Goal: Transaction & Acquisition: Purchase product/service

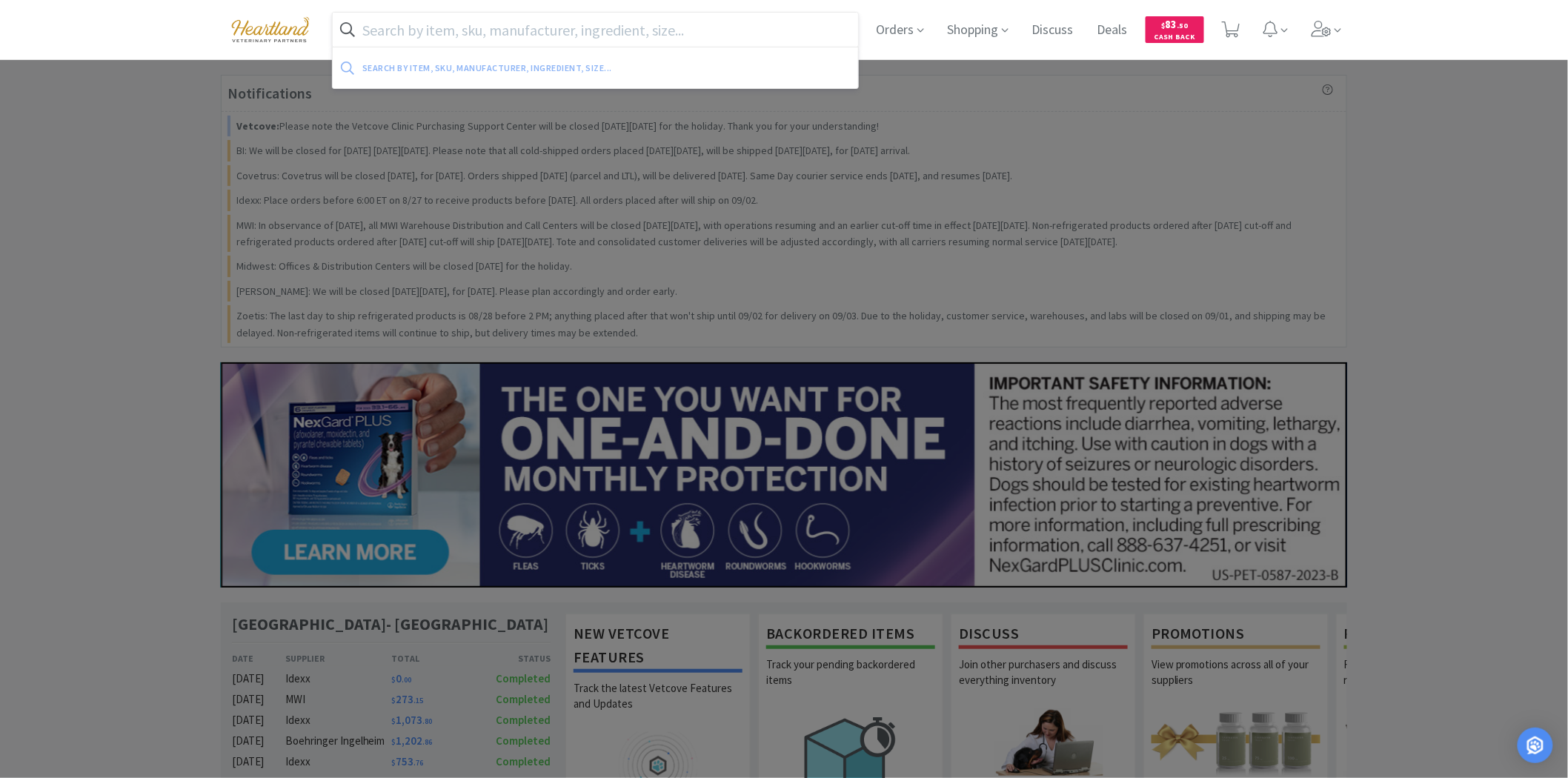
click at [678, 45] on input "text" at bounding box center [595, 29] width 525 height 34
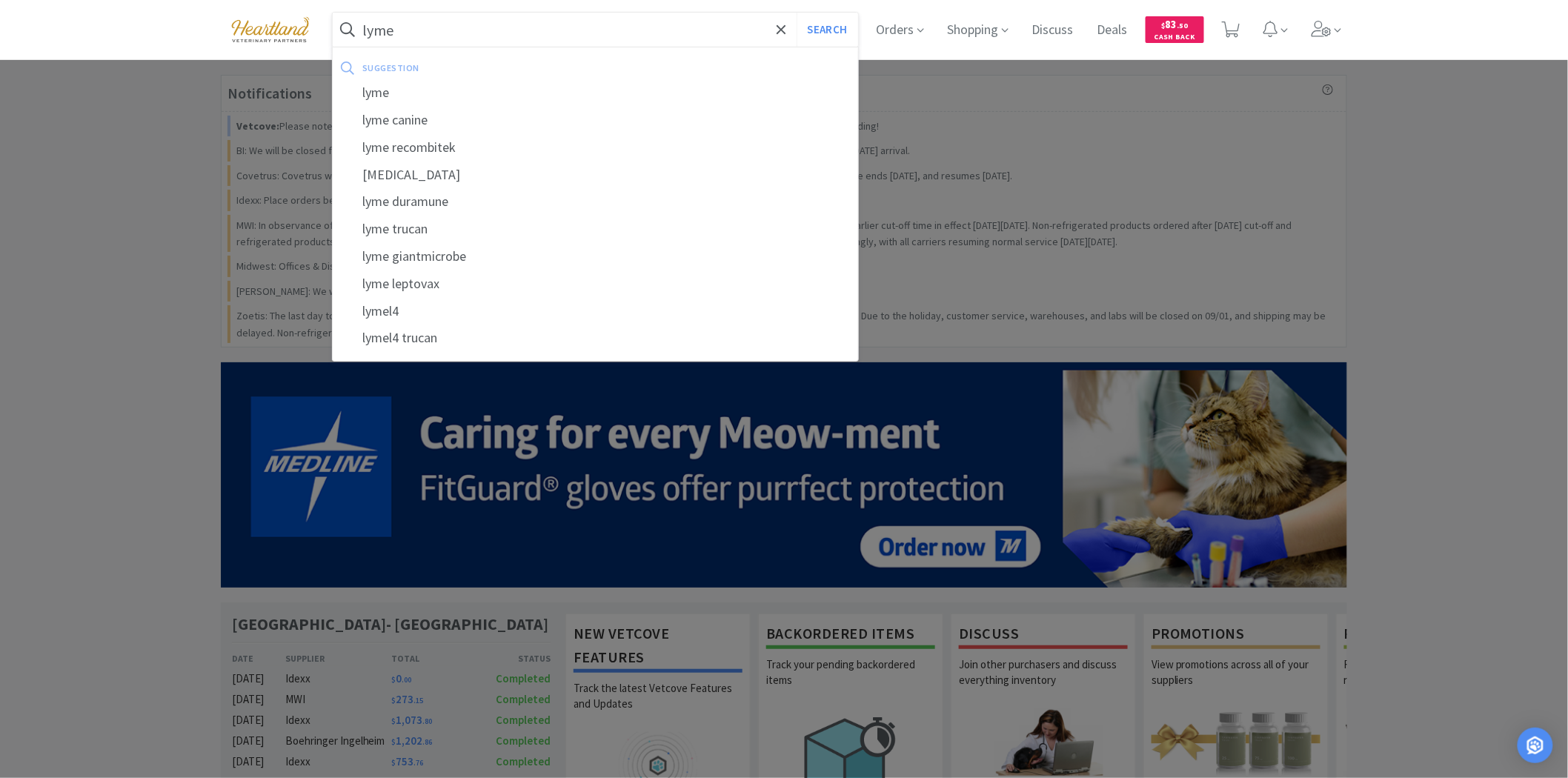
type input "lyme"
click at [796, 13] on button "Search" at bounding box center [827, 29] width 61 height 34
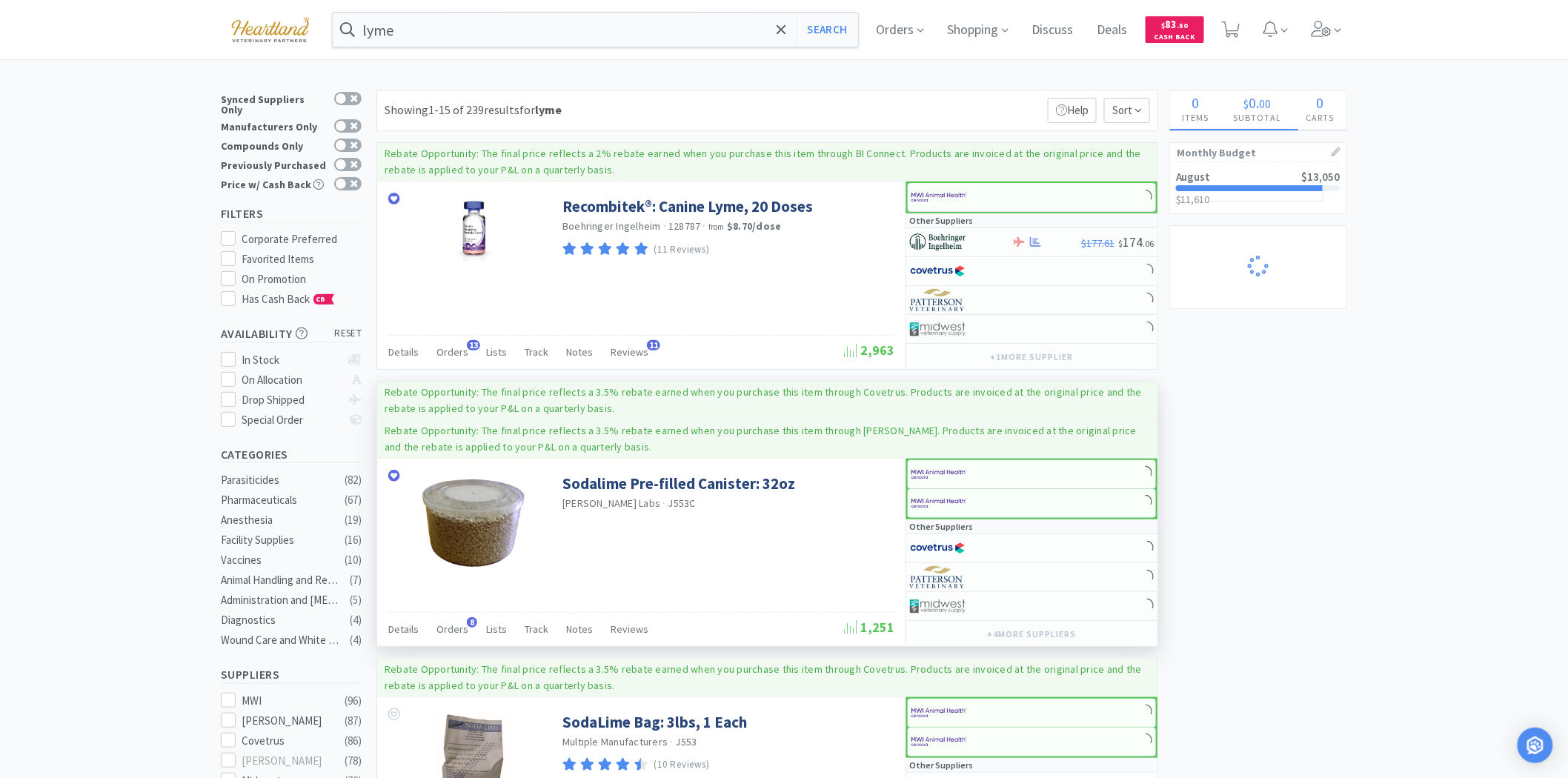
select select "1"
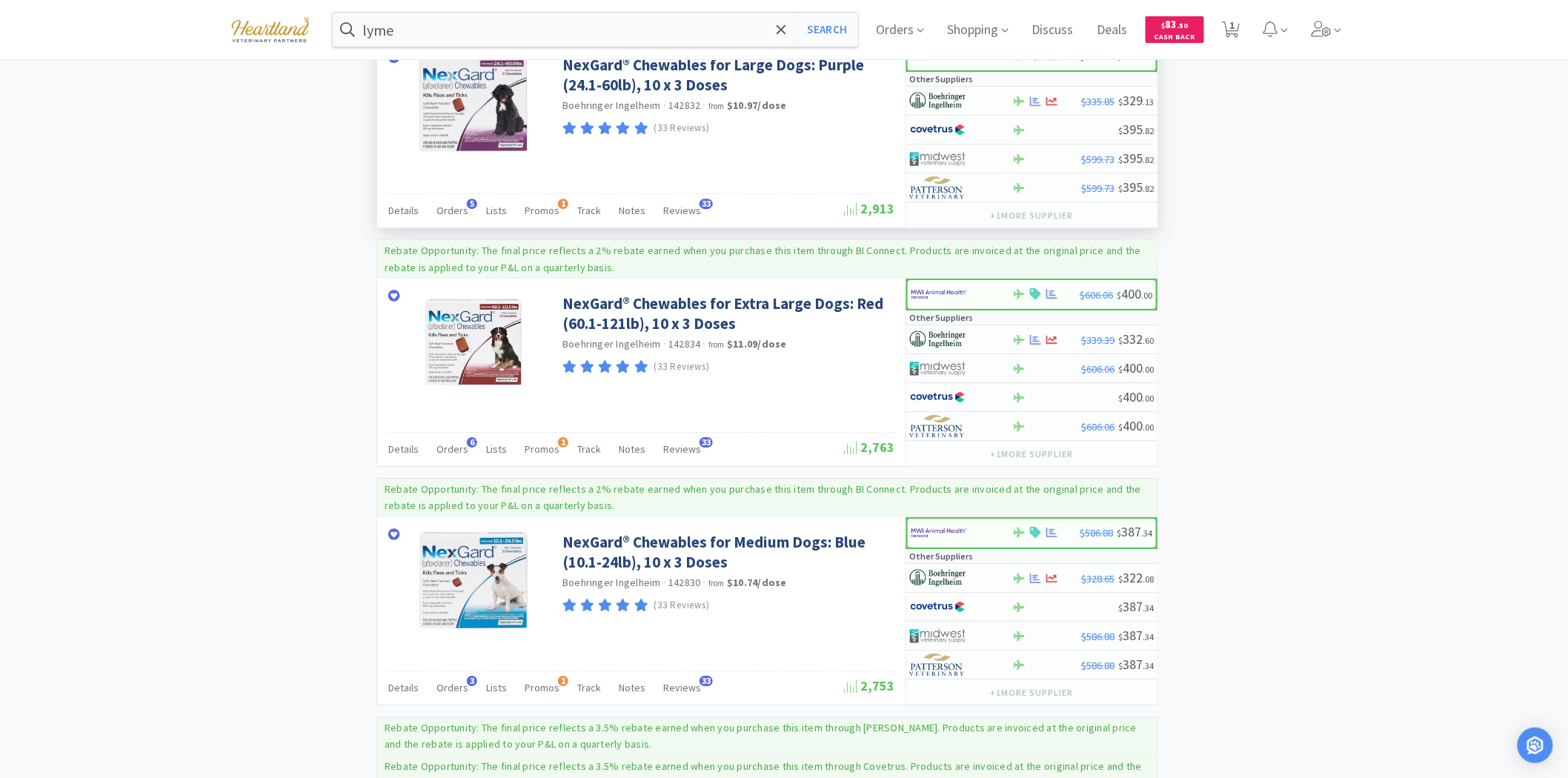
scroll to position [1728, 0]
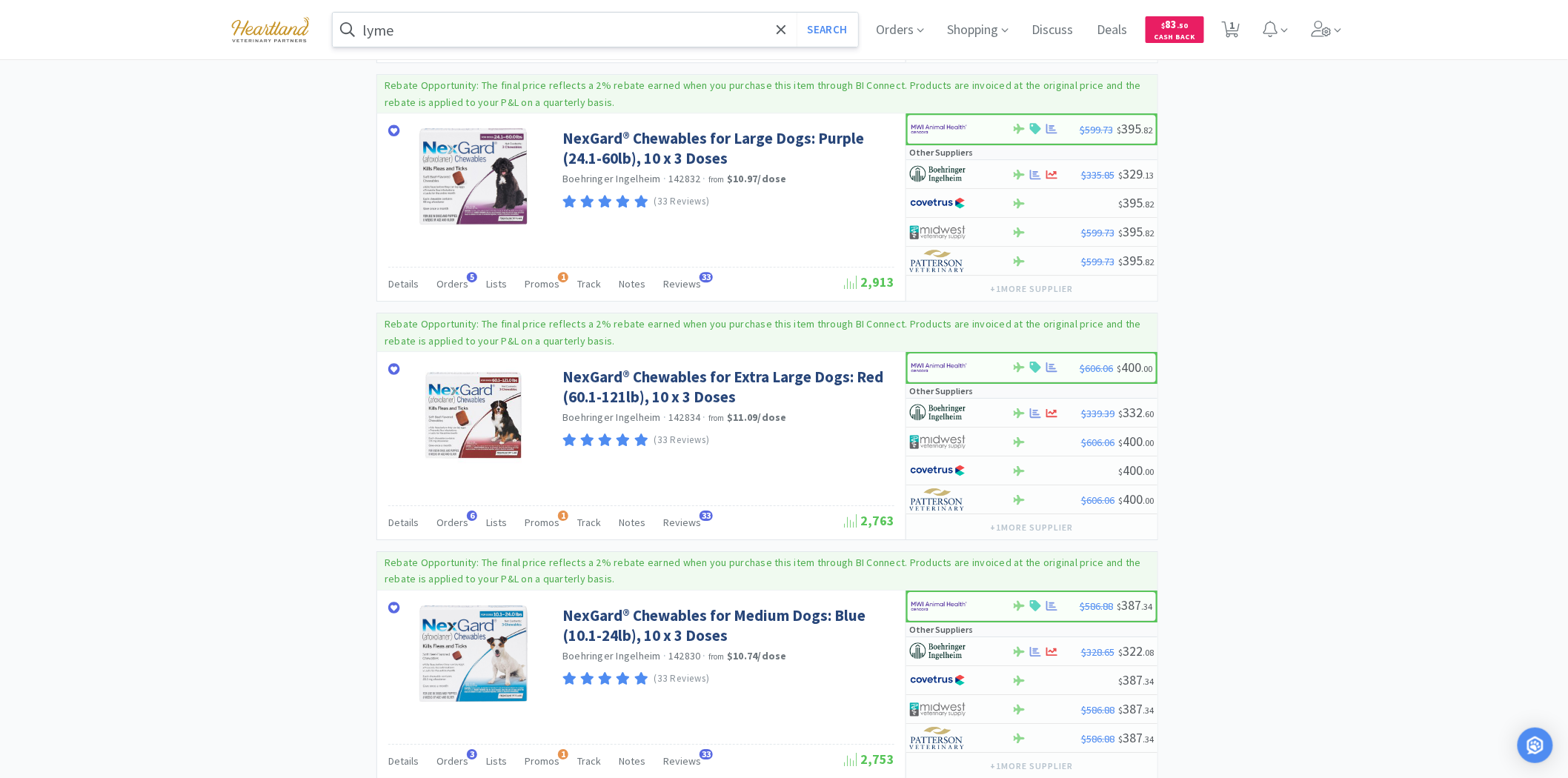
click at [457, 31] on input "lyme" at bounding box center [595, 29] width 525 height 34
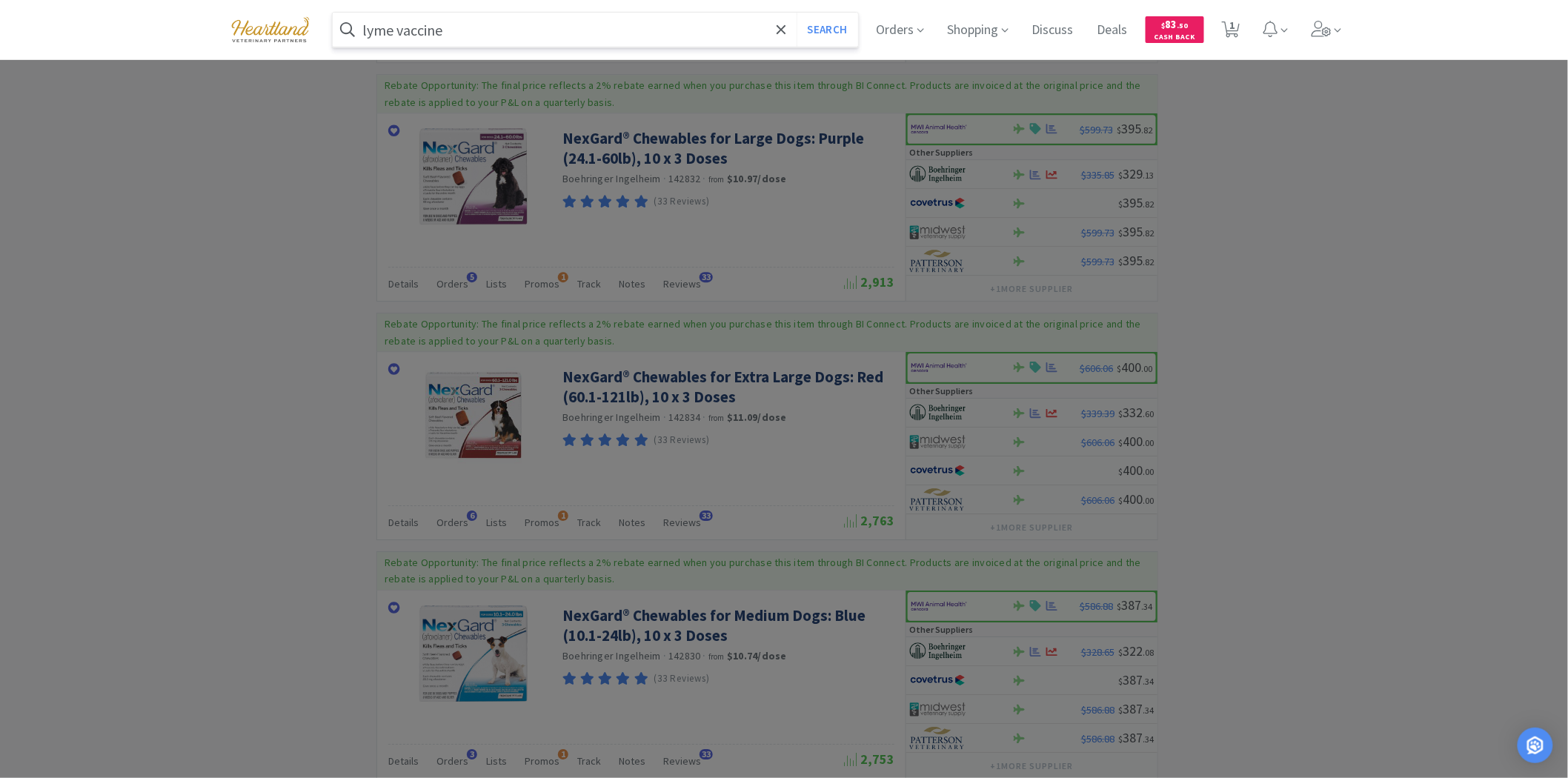
type input "lyme vaccine"
click at [796, 13] on button "Search" at bounding box center [827, 29] width 61 height 34
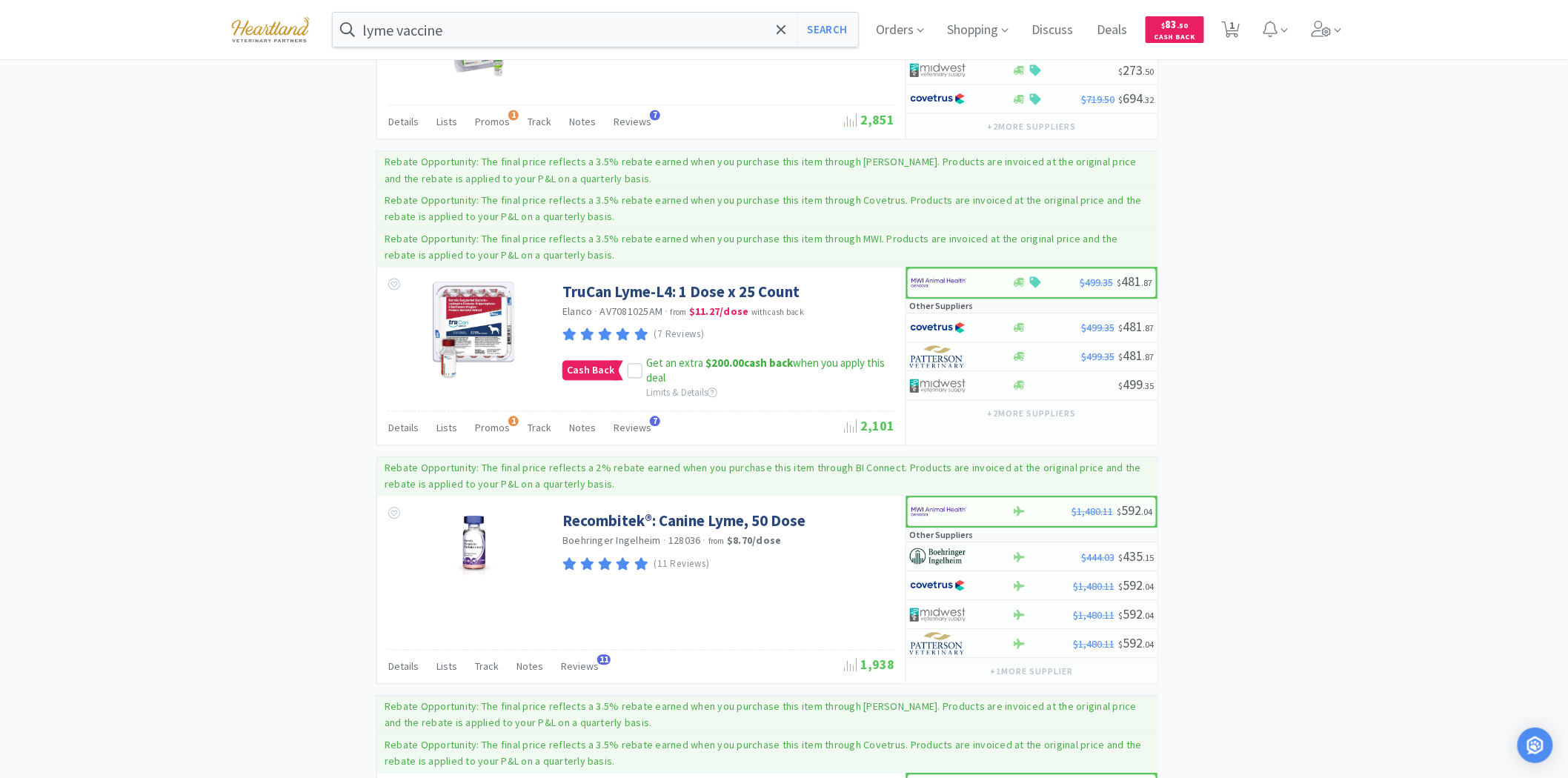
scroll to position [1089, 0]
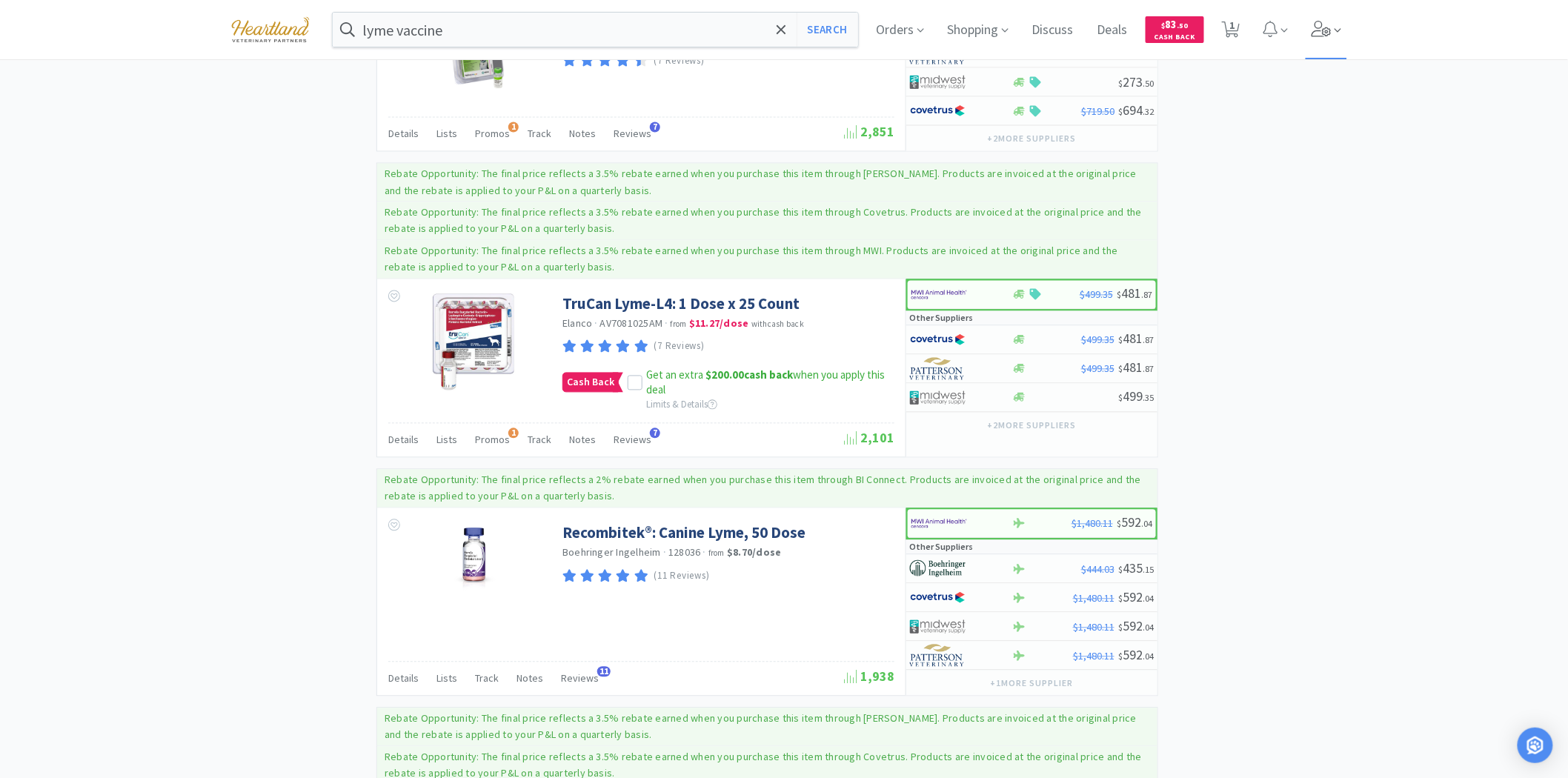
click at [1323, 27] on icon at bounding box center [1322, 29] width 20 height 16
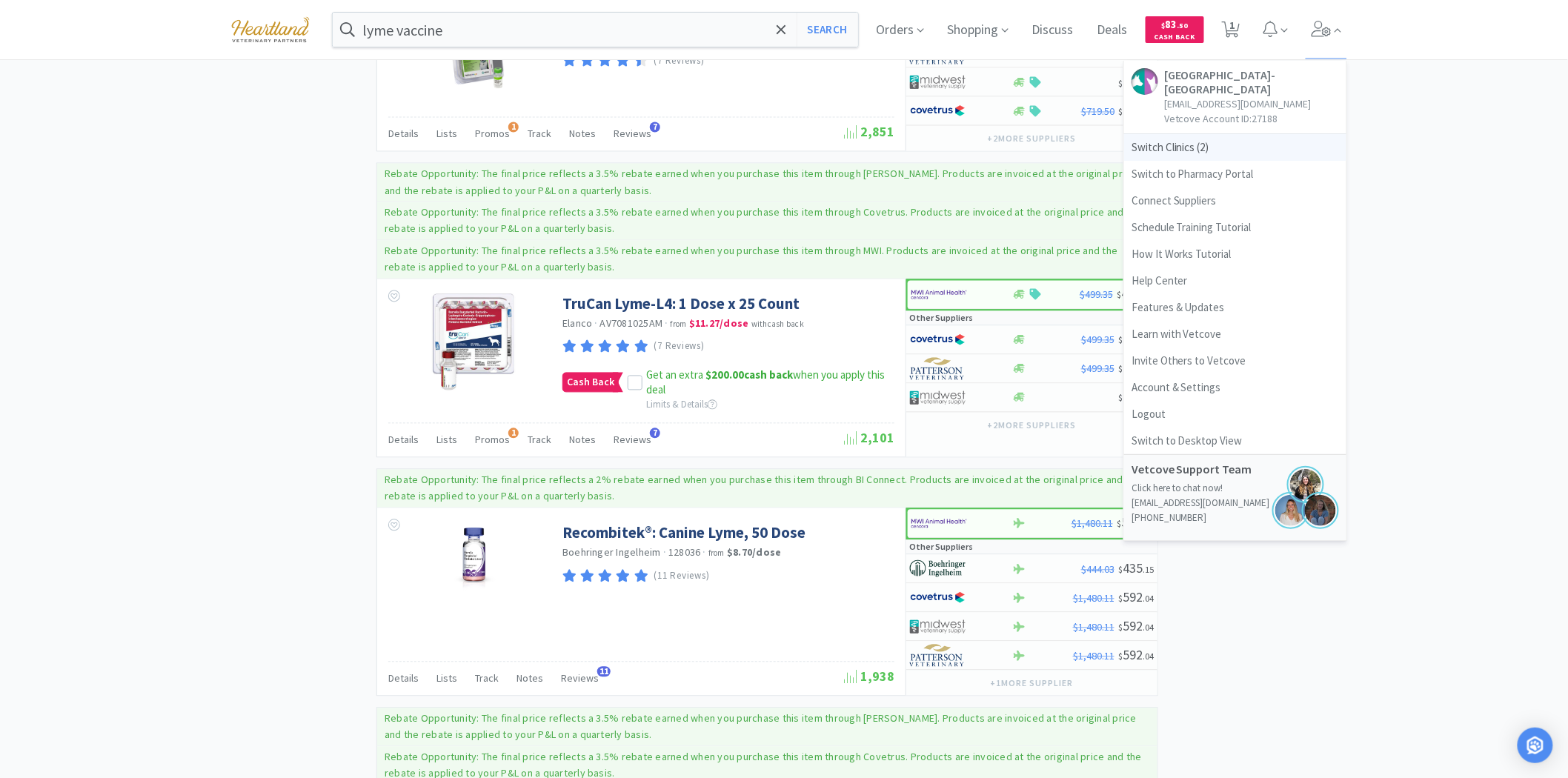
click at [1161, 146] on span "Switch Clinics ( 2 )" at bounding box center [1235, 146] width 222 height 27
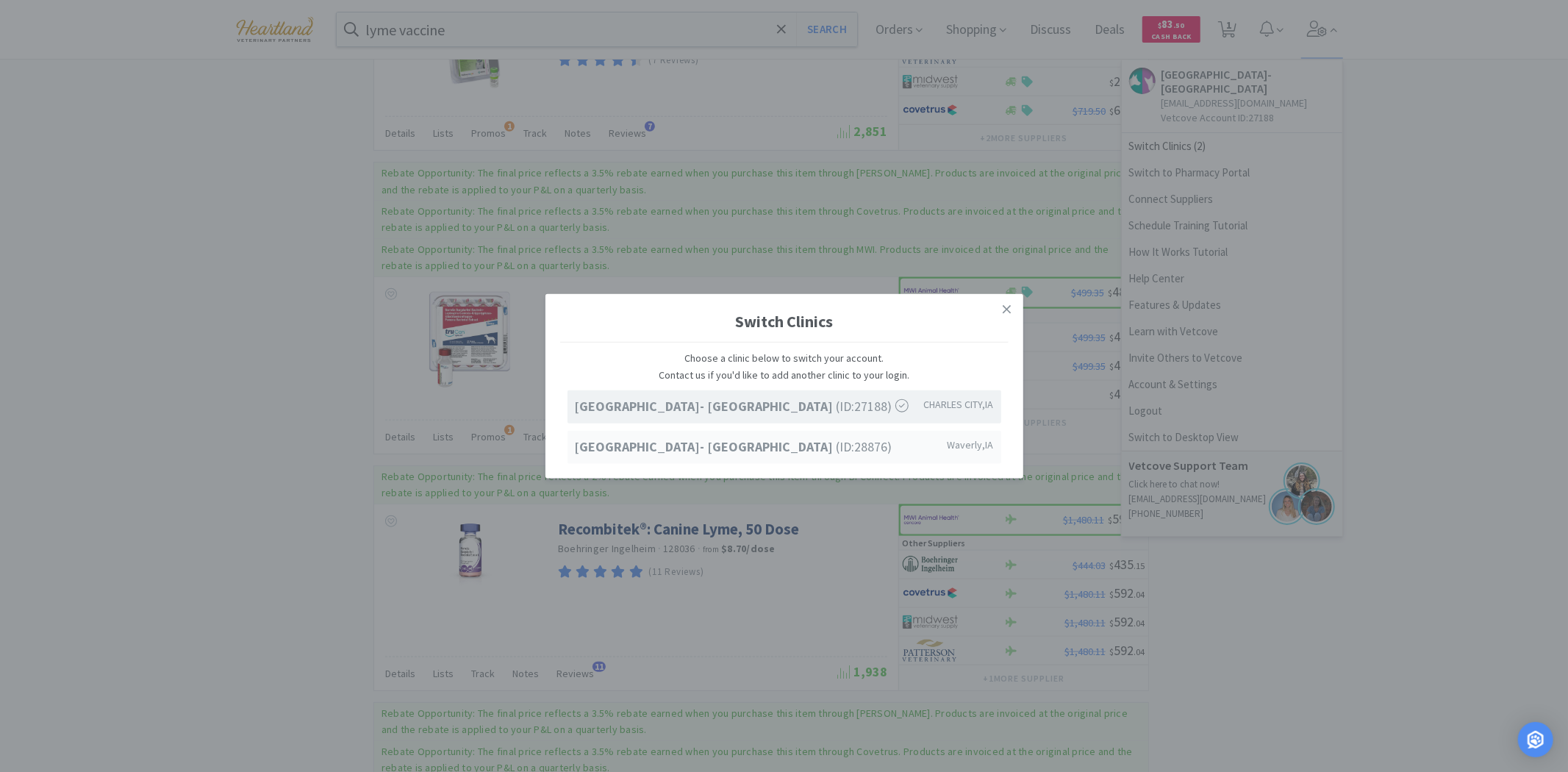
click at [699, 454] on span "Ave of the Saints Animal Hospital- Waverly (ID: 28876 )" at bounding box center [734, 446] width 318 height 21
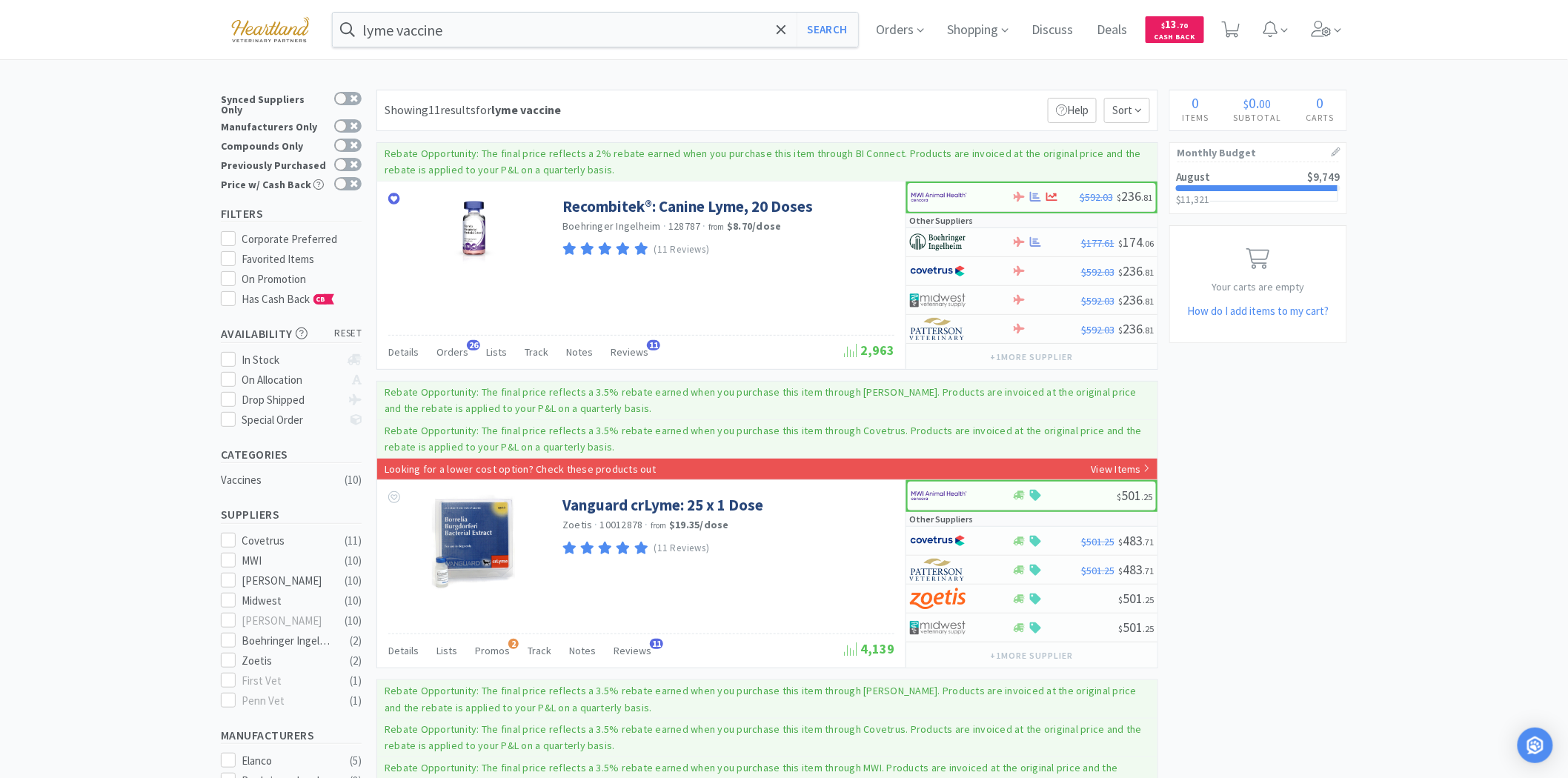
drag, startPoint x: 1390, startPoint y: 519, endPoint x: 1274, endPoint y: 514, distance: 116.1
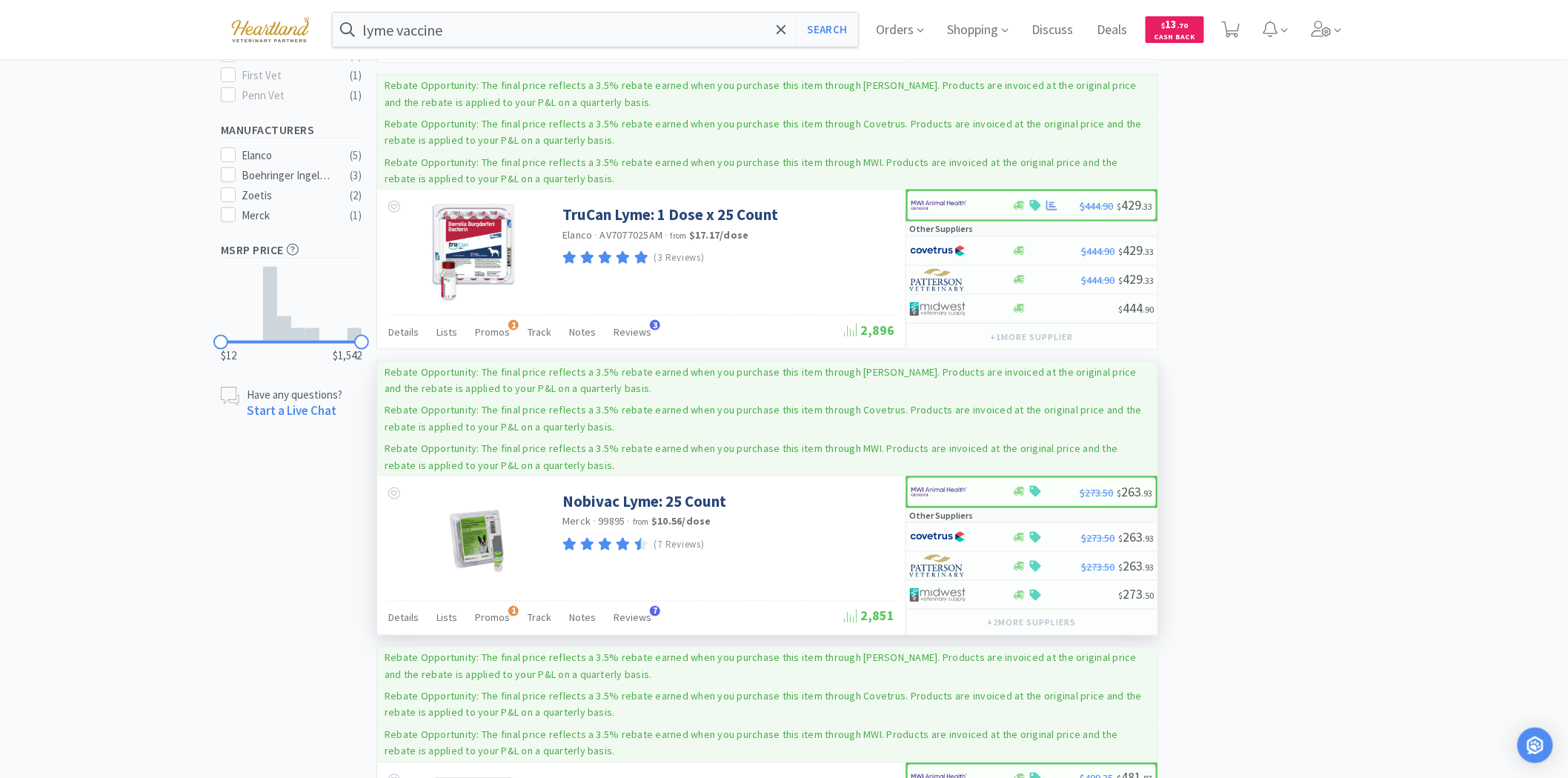
scroll to position [576, 0]
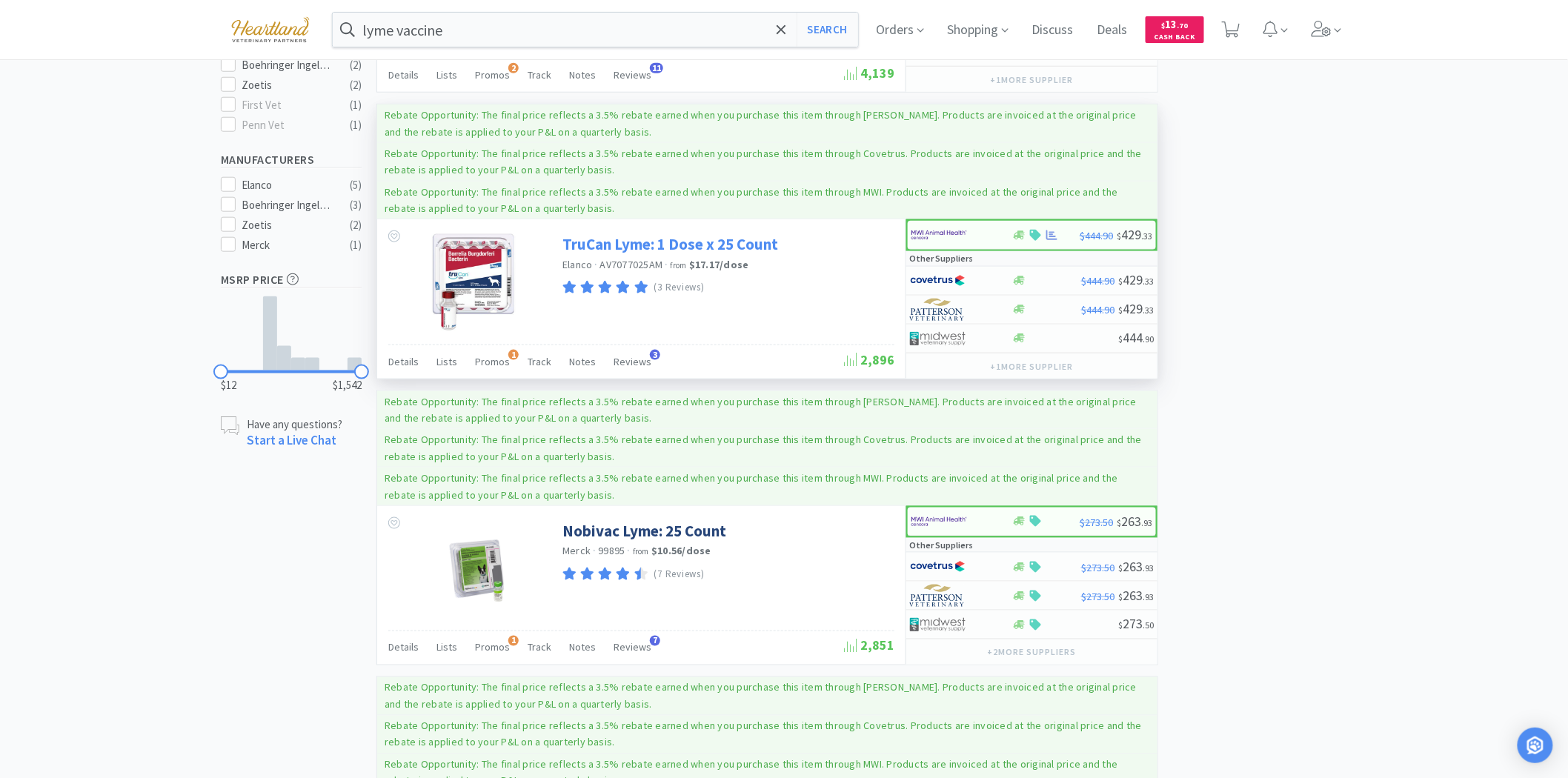
click at [699, 242] on link "TruCan Lyme: 1 Dose x 25 Count" at bounding box center [670, 244] width 216 height 20
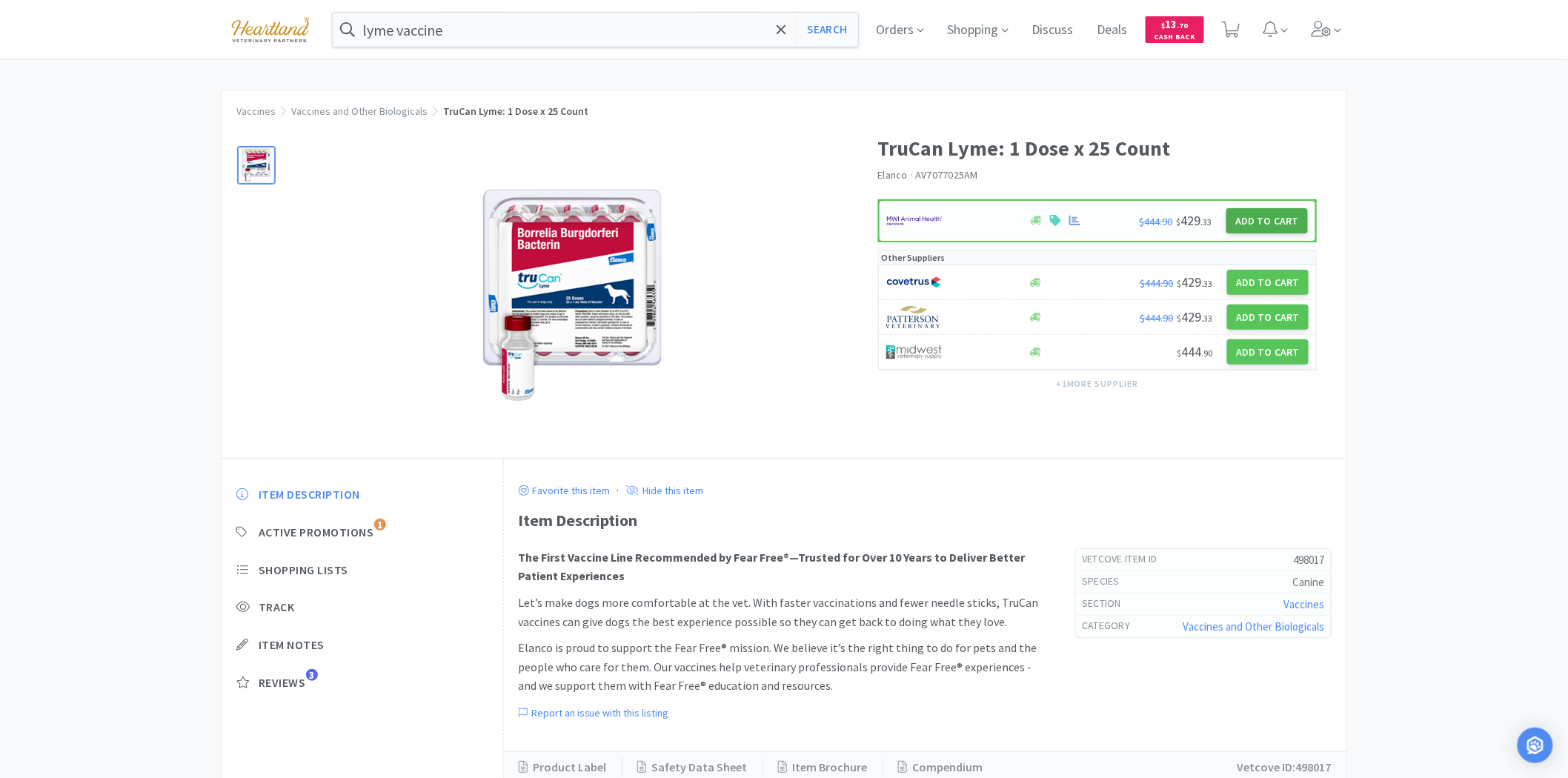
click at [1269, 225] on button "Add to Cart" at bounding box center [1267, 221] width 81 height 26
select select "1"
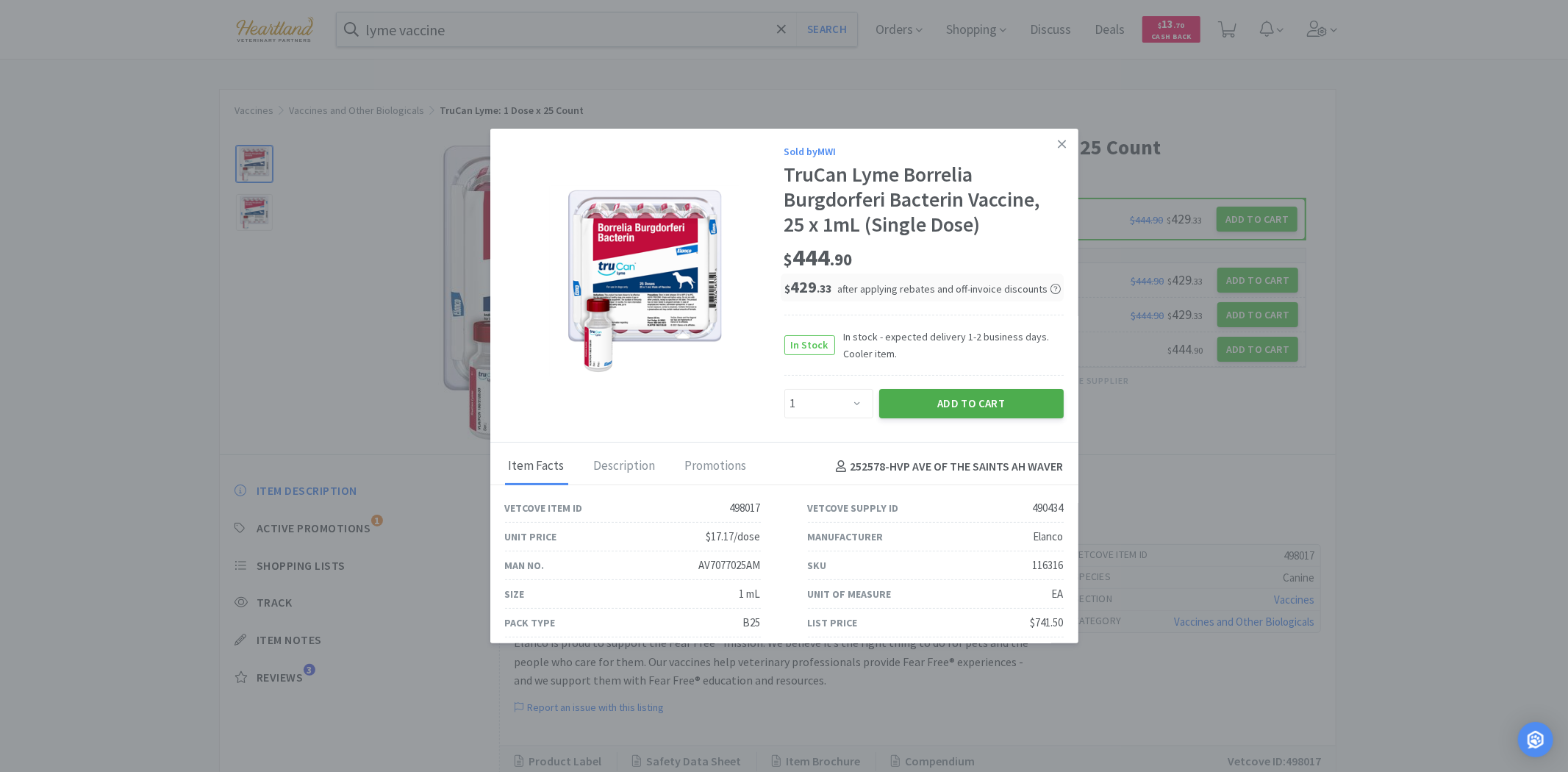
click at [987, 414] on button "Add to Cart" at bounding box center [971, 403] width 184 height 29
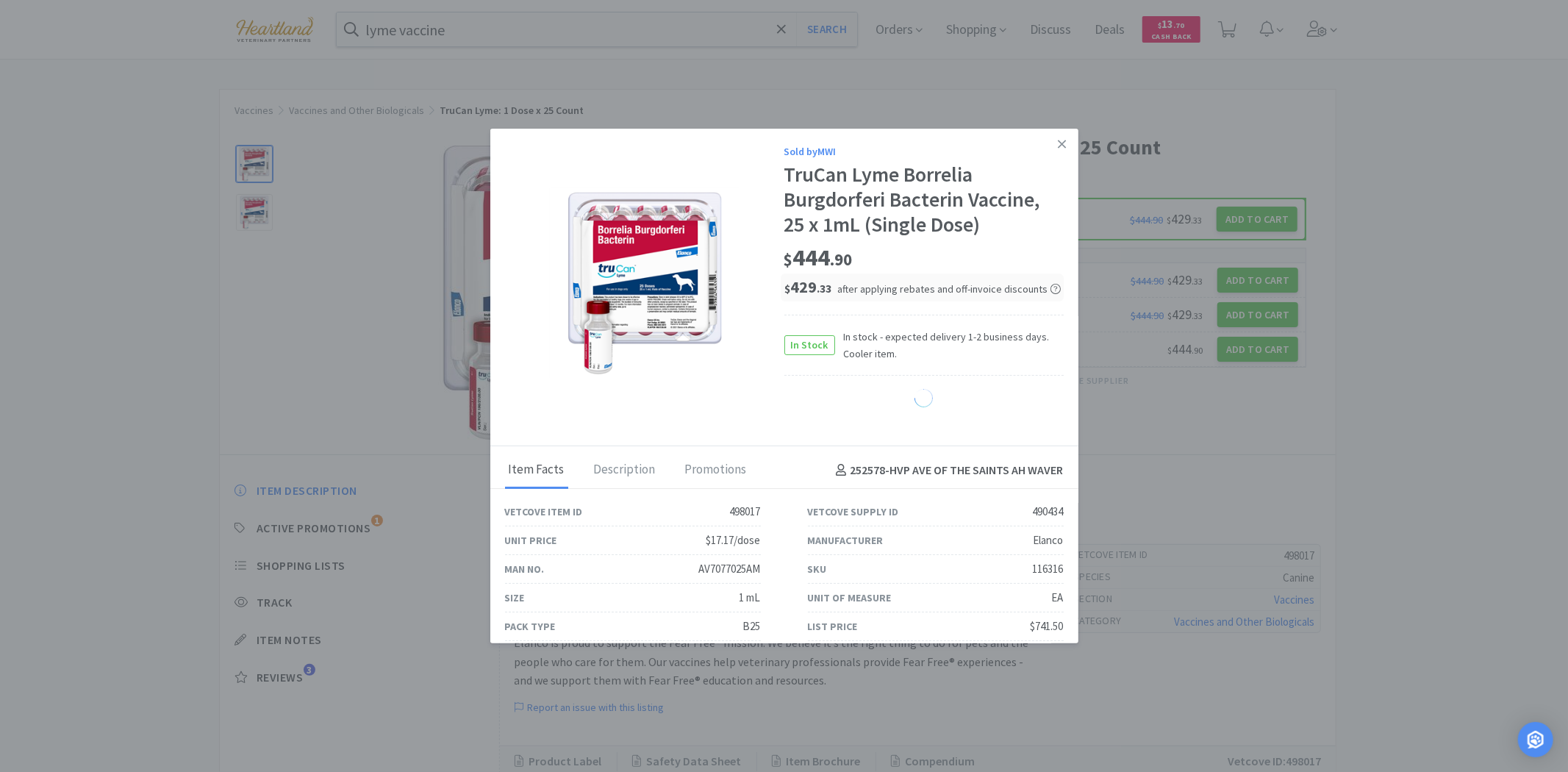
select select "1"
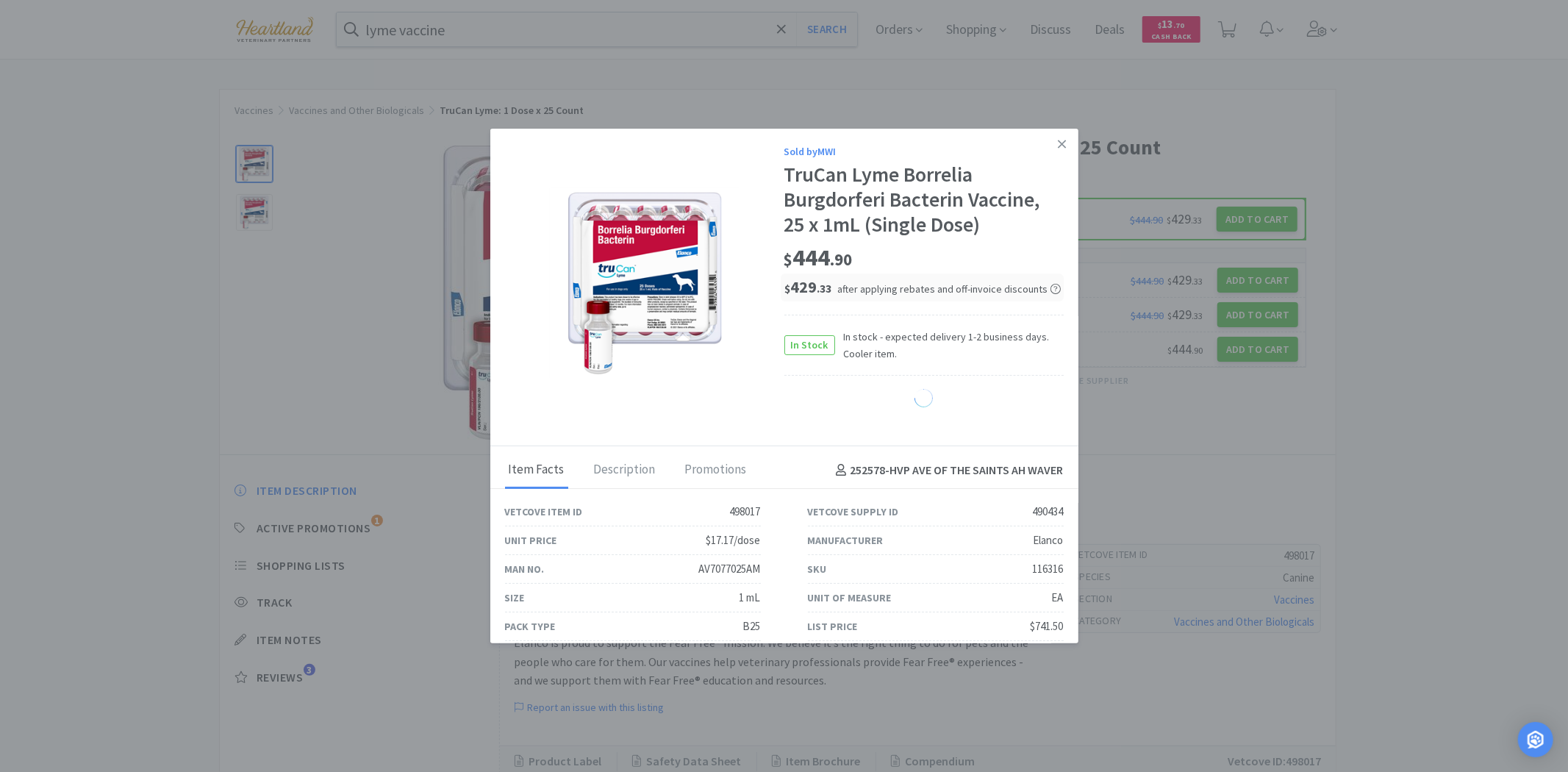
select select "1"
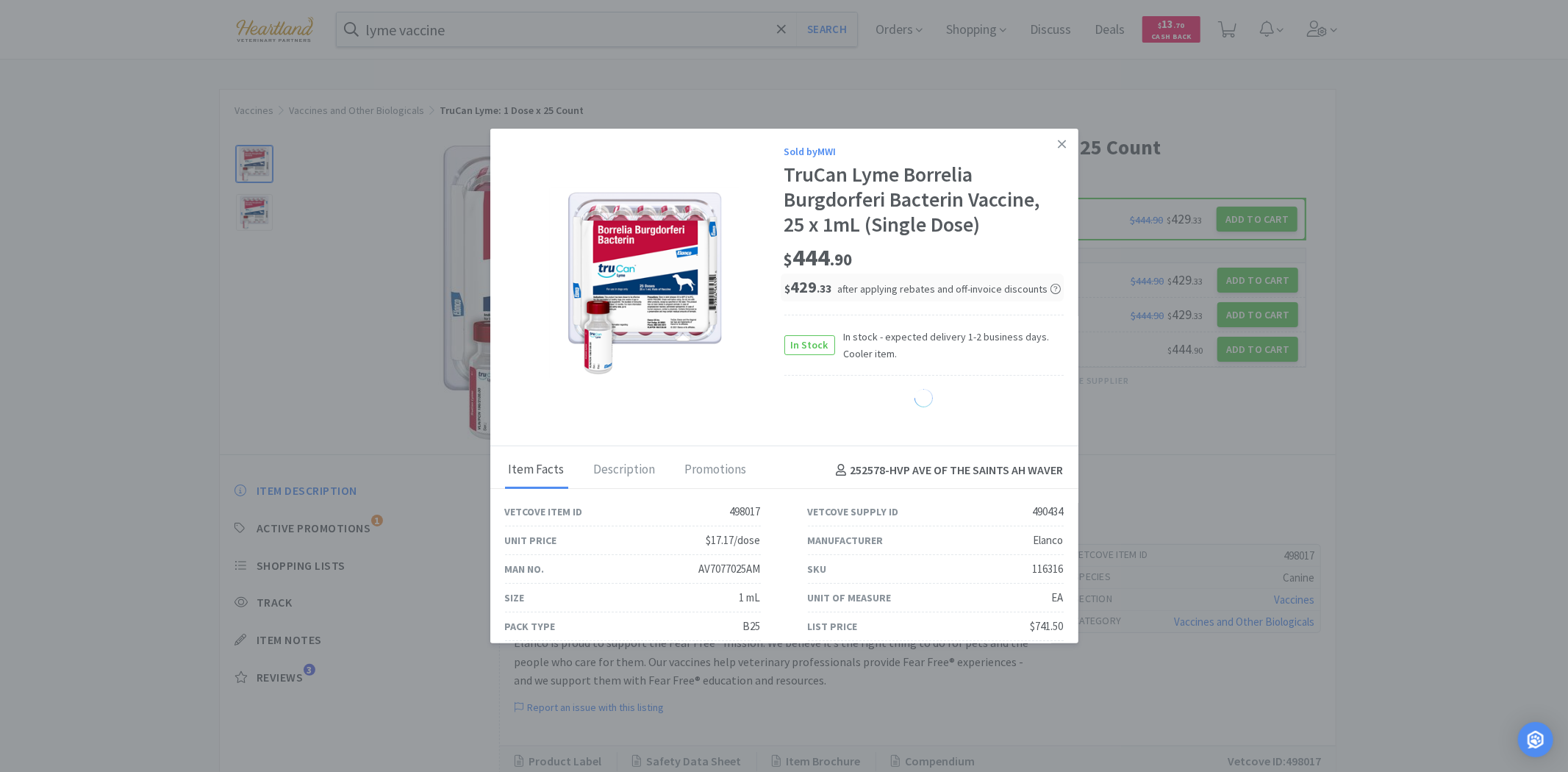
select select "1"
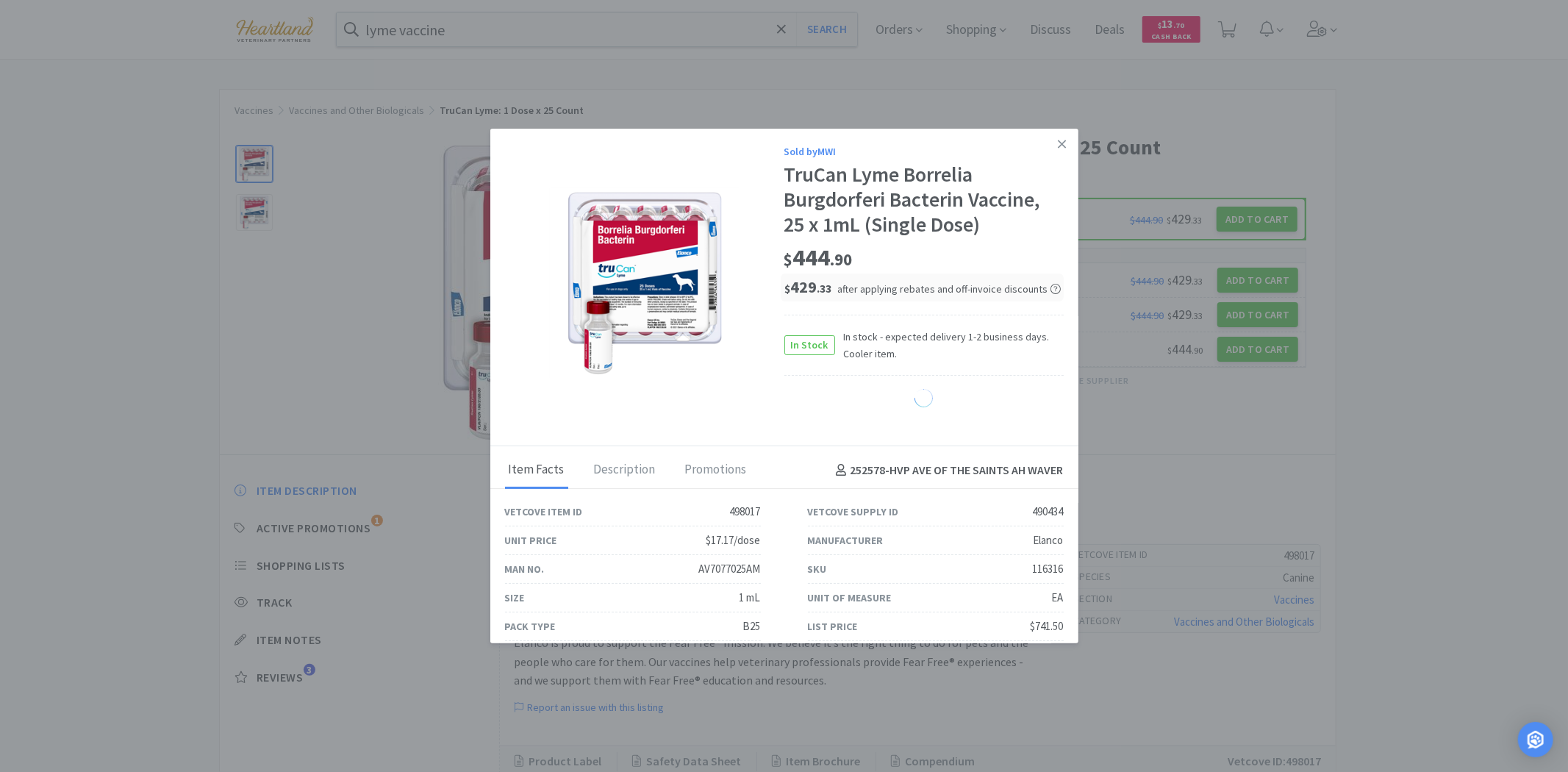
select select "1"
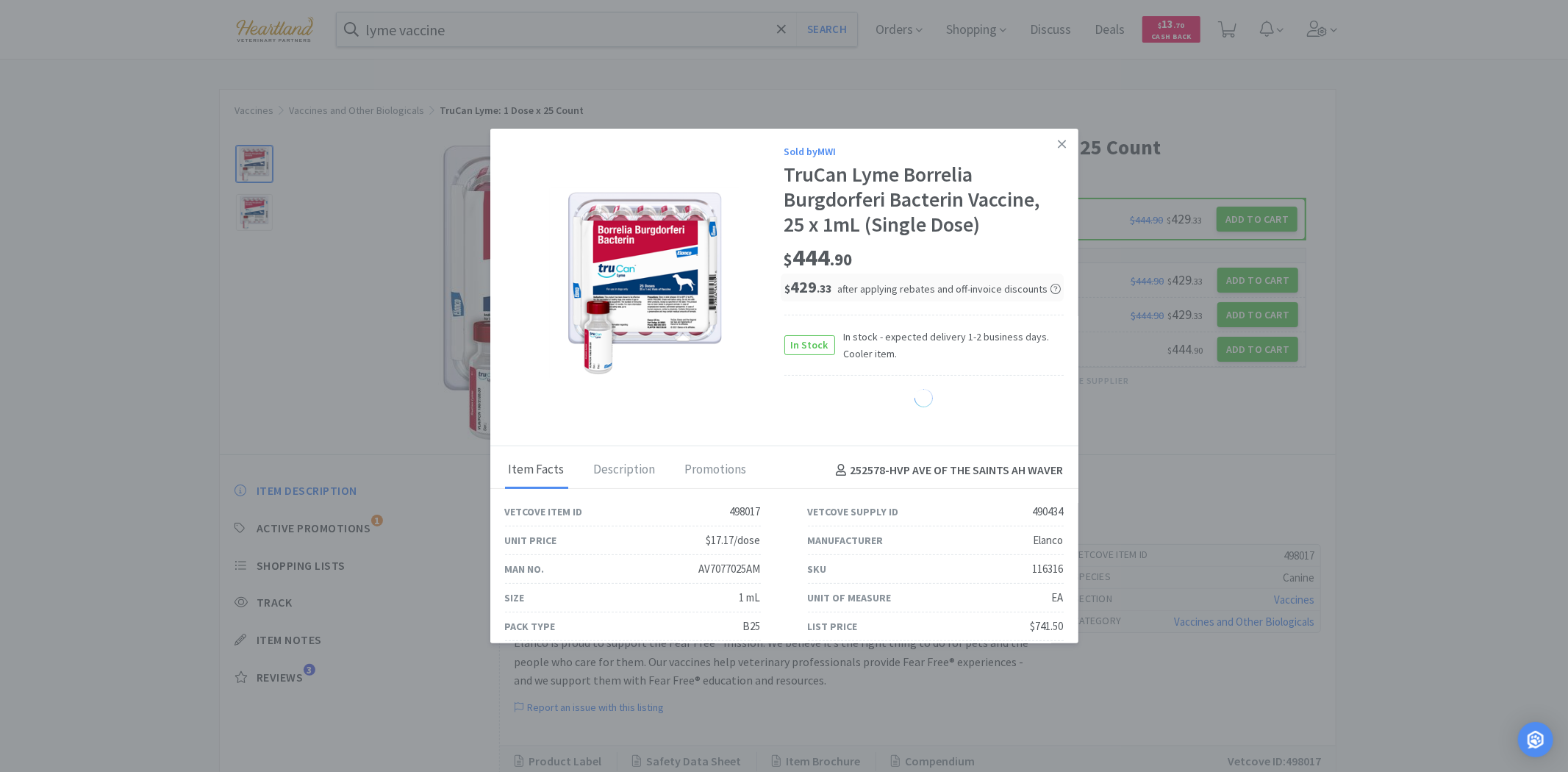
select select "1"
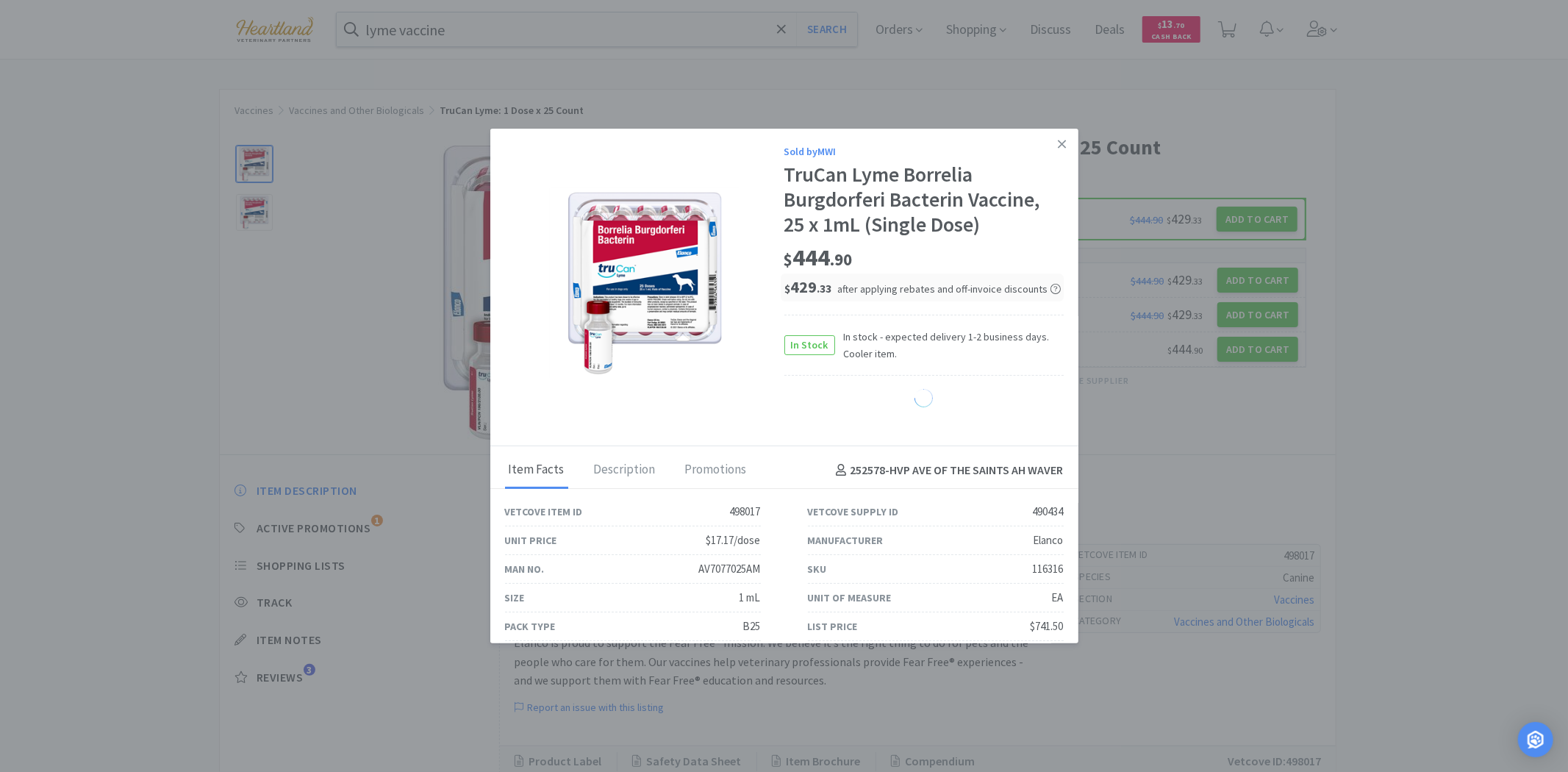
select select "1"
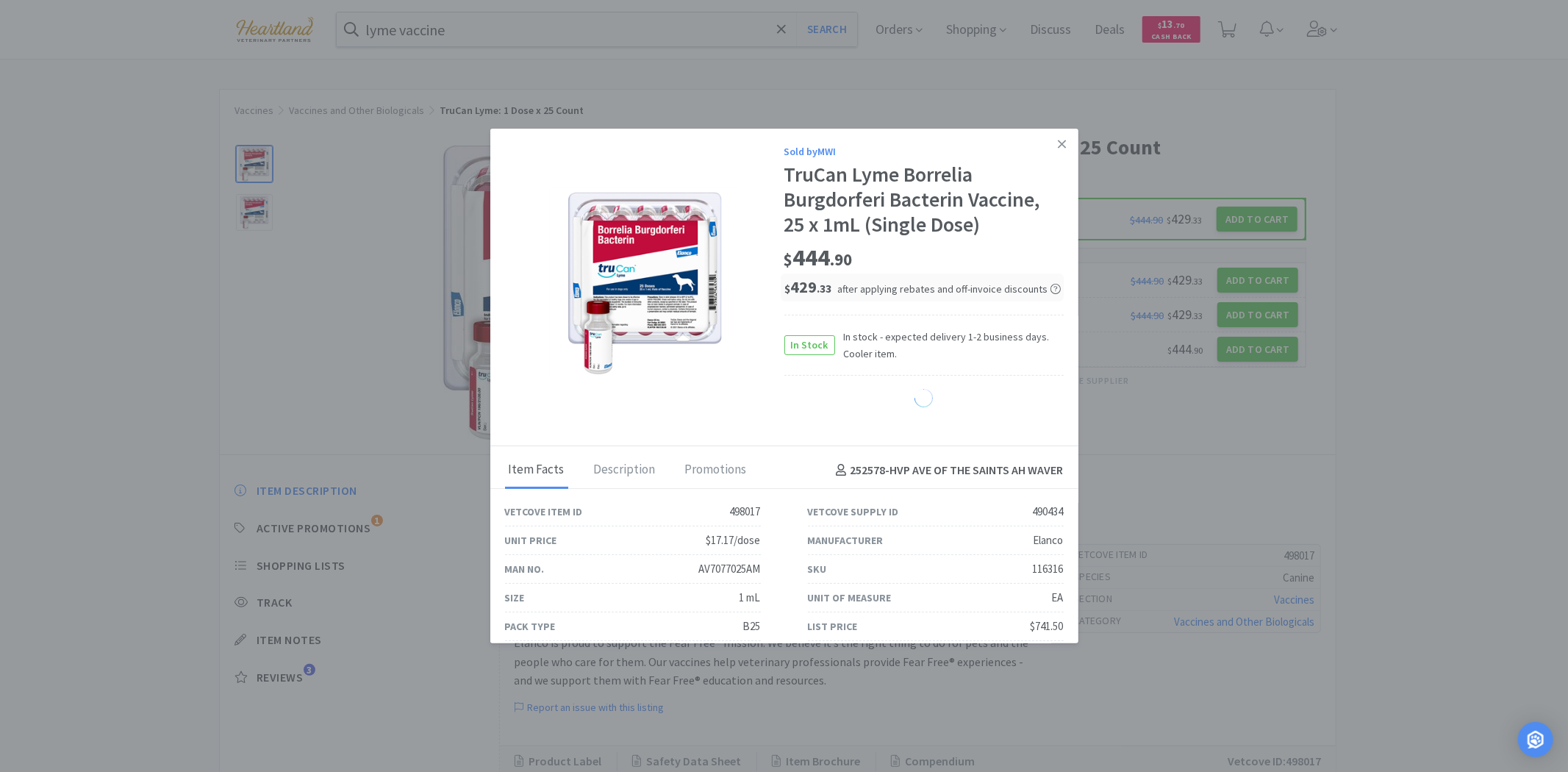
select select "1"
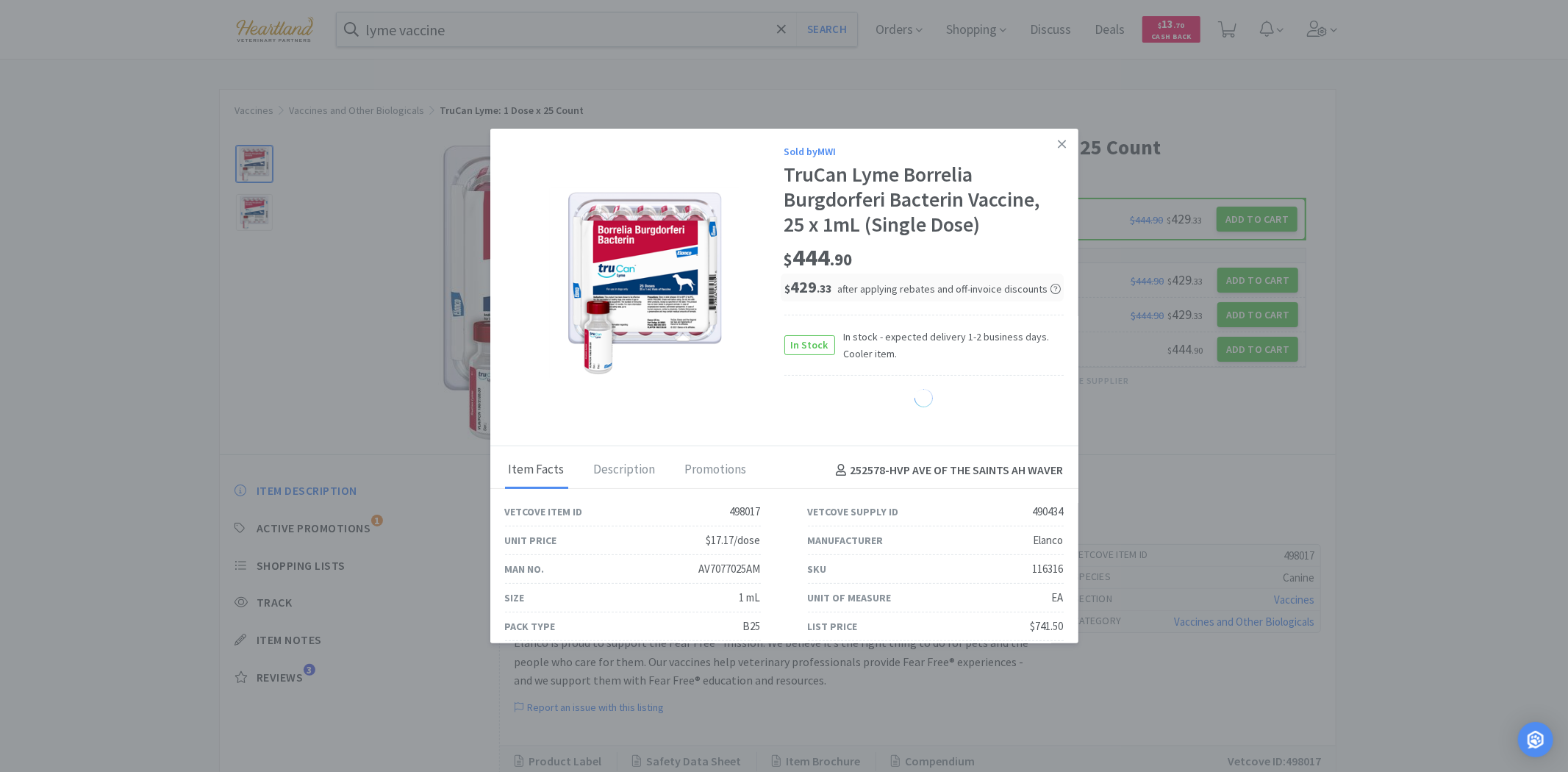
select select "1"
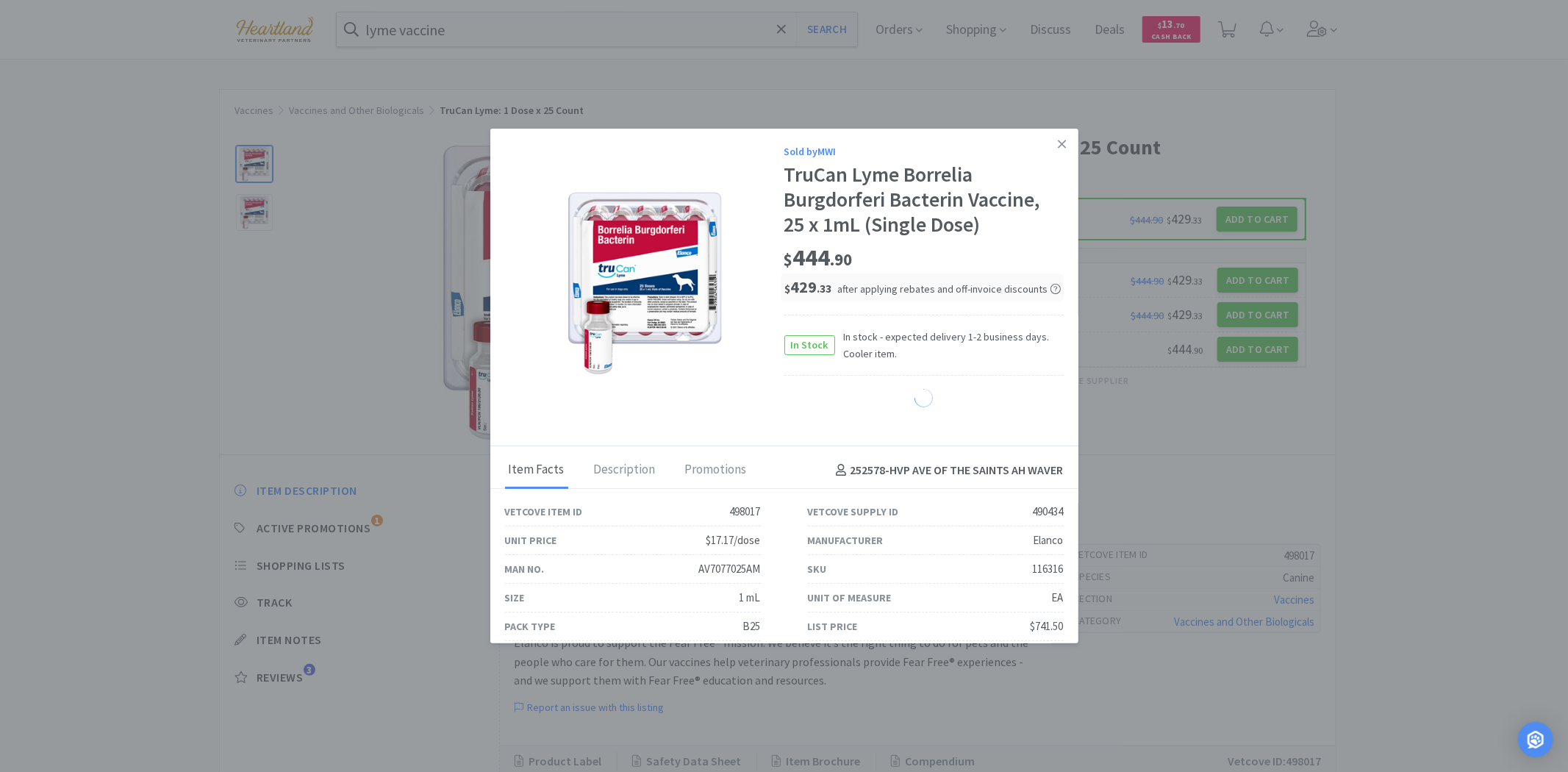
select select "1"
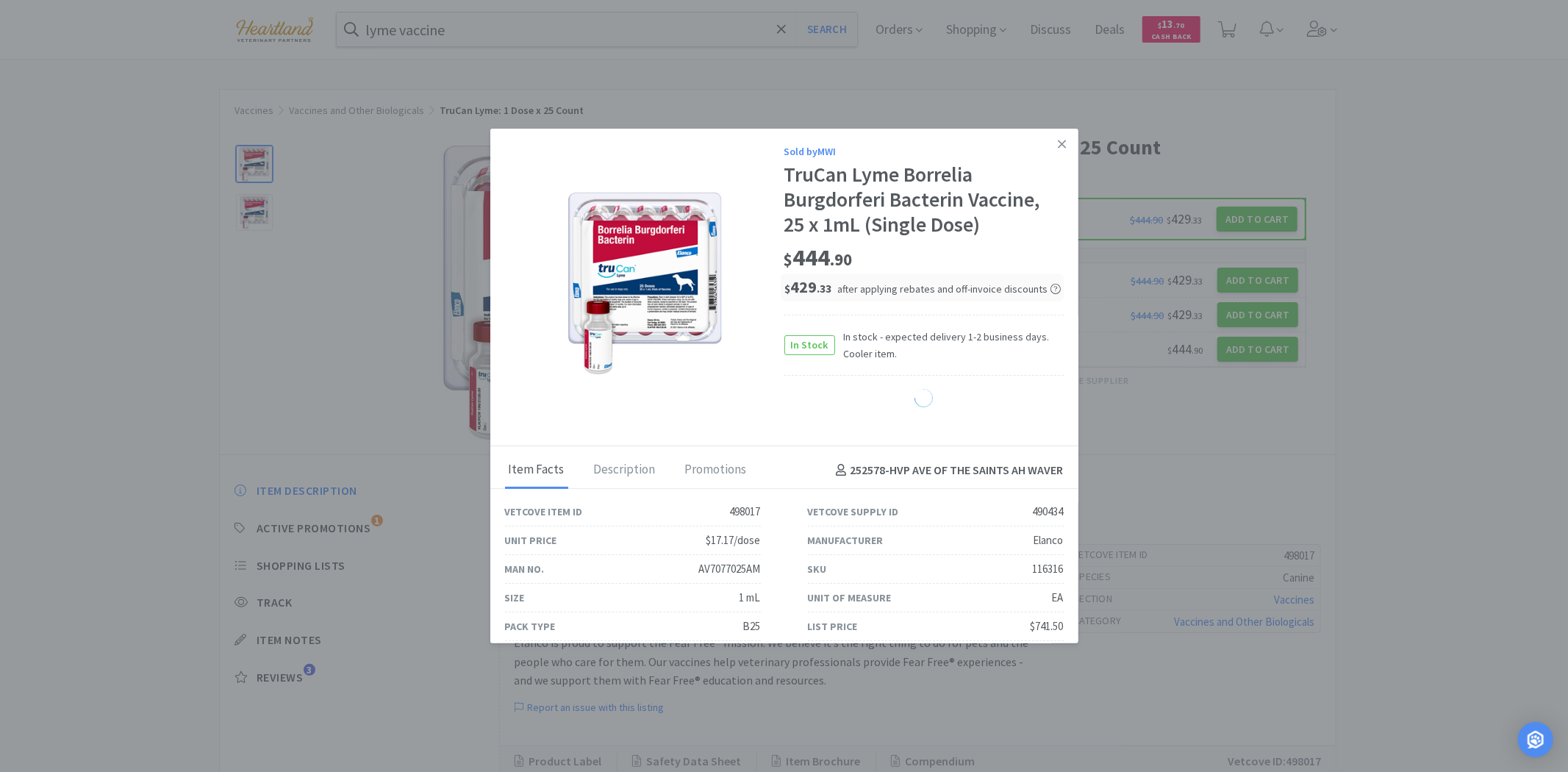
select select "1"
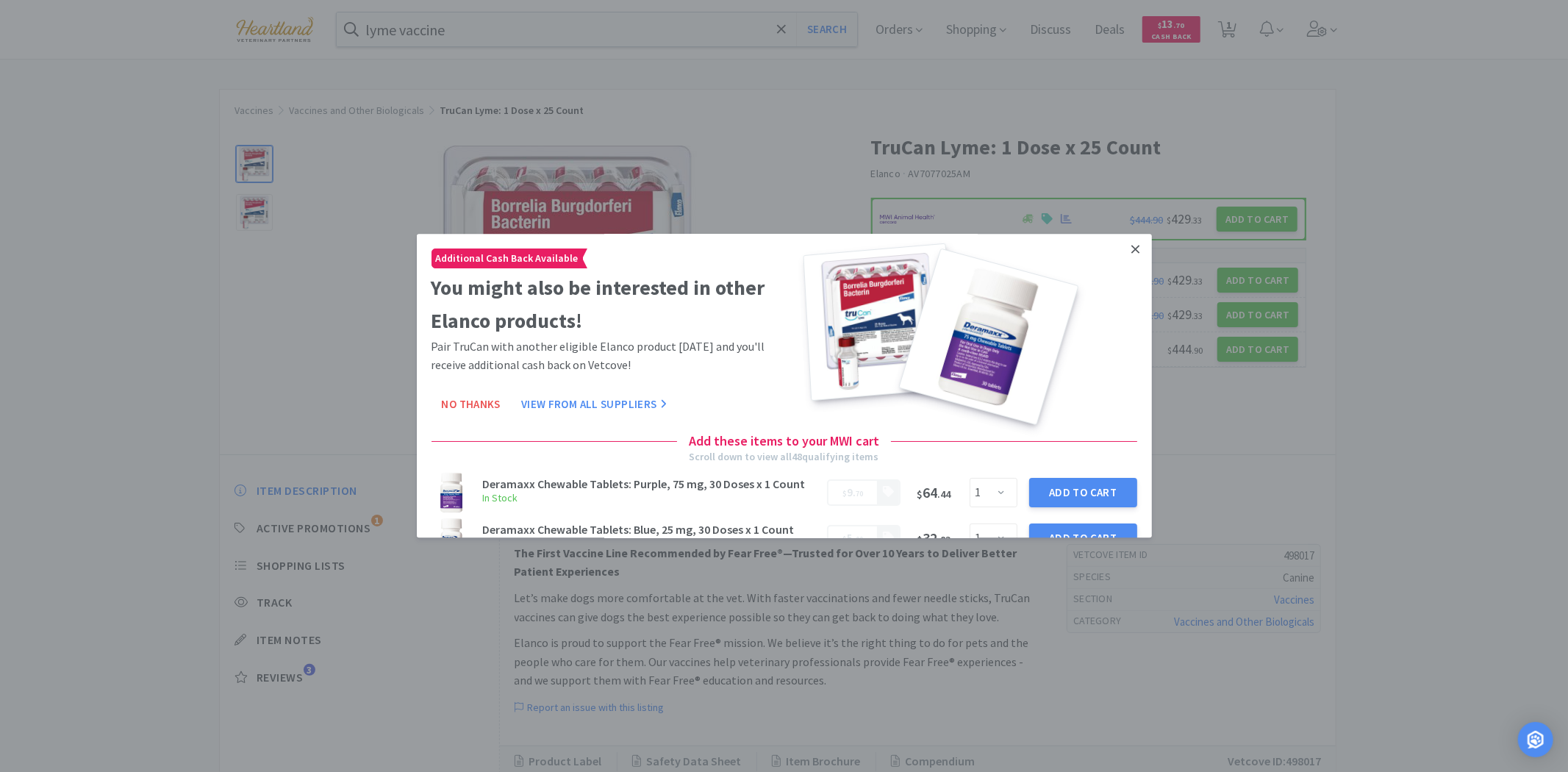
click at [1132, 245] on icon at bounding box center [1136, 249] width 8 height 8
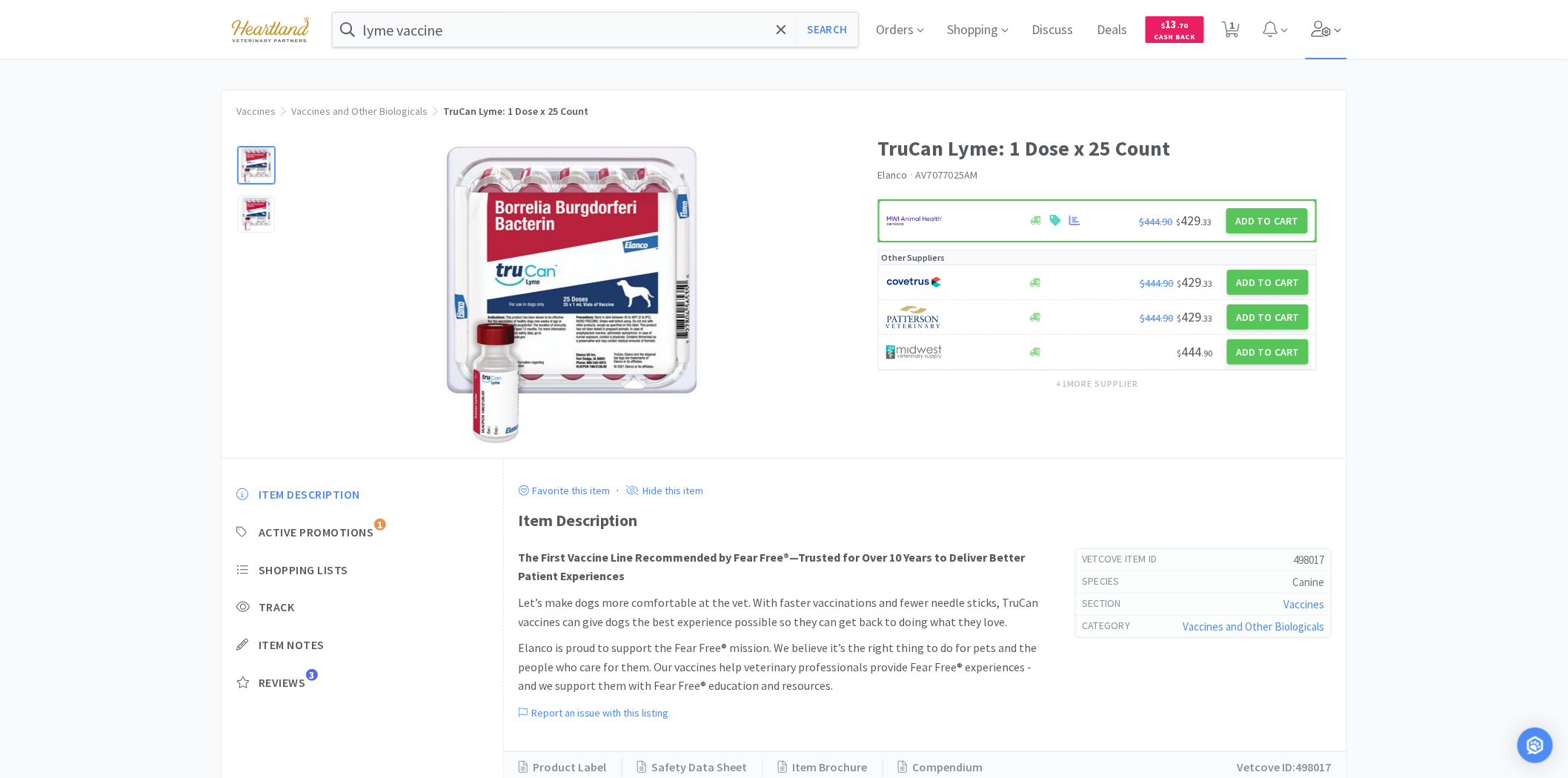
click at [1331, 35] on icon at bounding box center [1322, 29] width 20 height 16
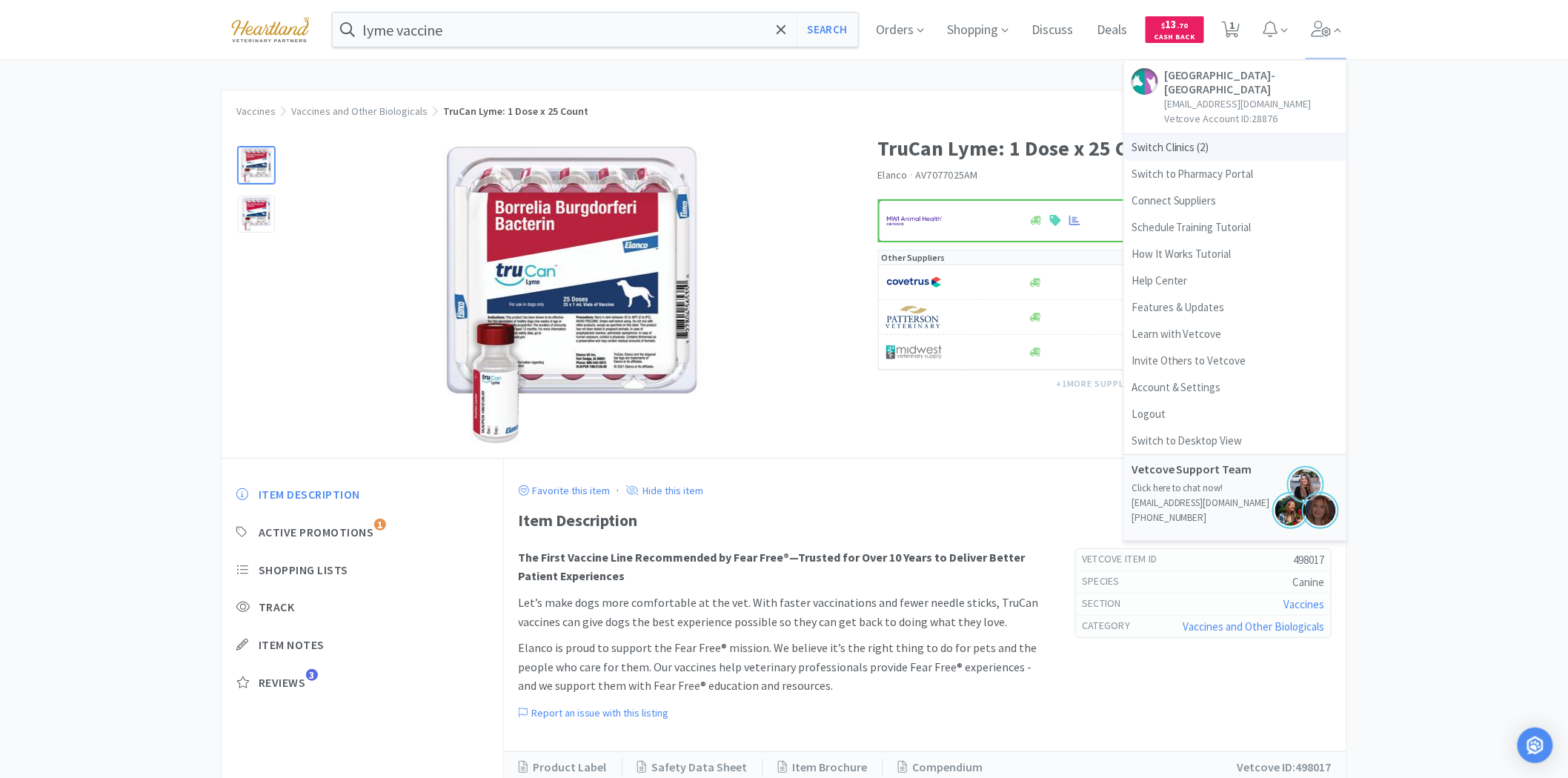
click at [1211, 150] on span "Switch Clinics ( 2 )" at bounding box center [1235, 146] width 222 height 27
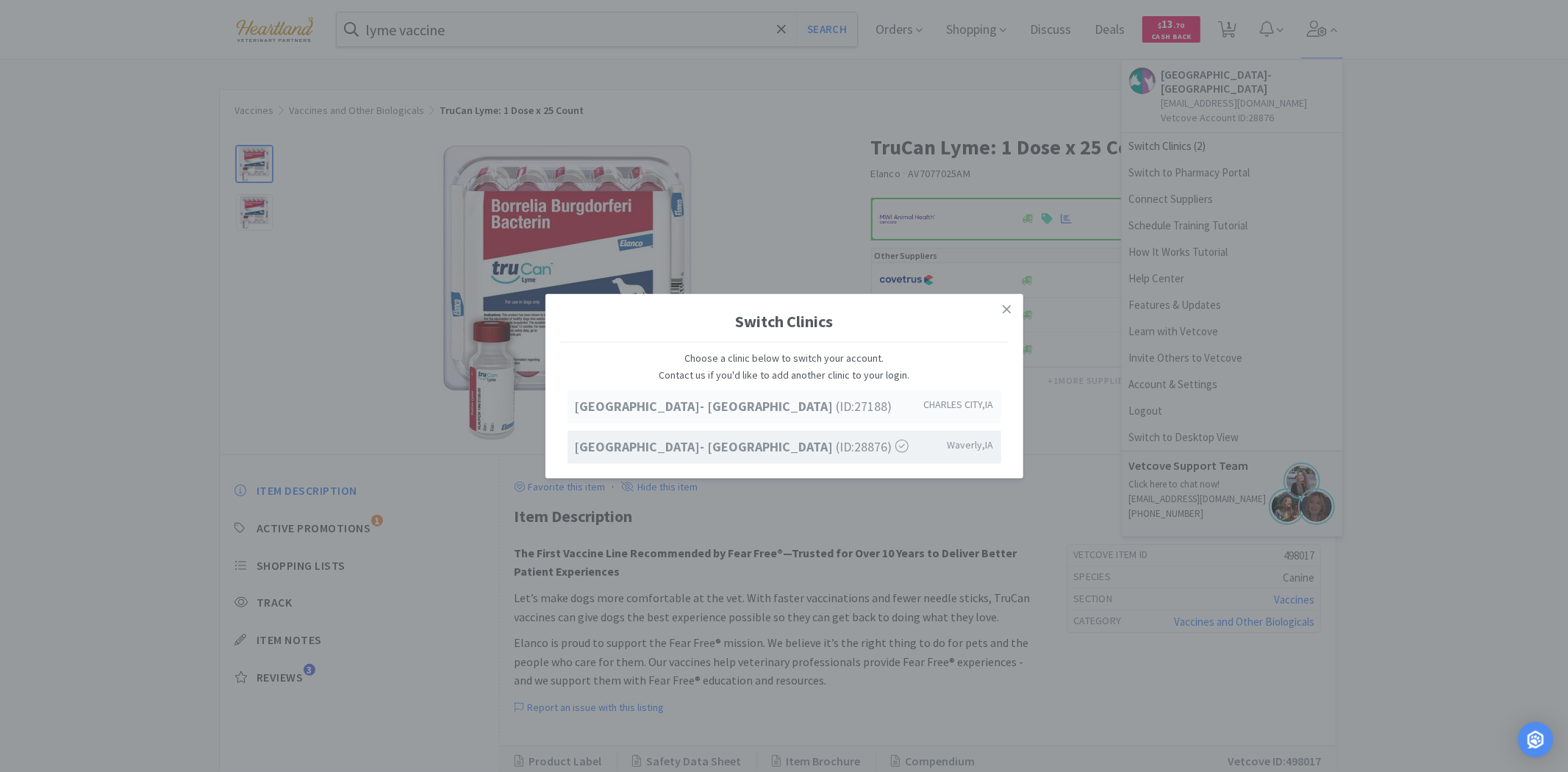
click at [790, 415] on span "Ave of the Saints Animal Hospital- Charles City (ID: 27188 )" at bounding box center [734, 406] width 318 height 21
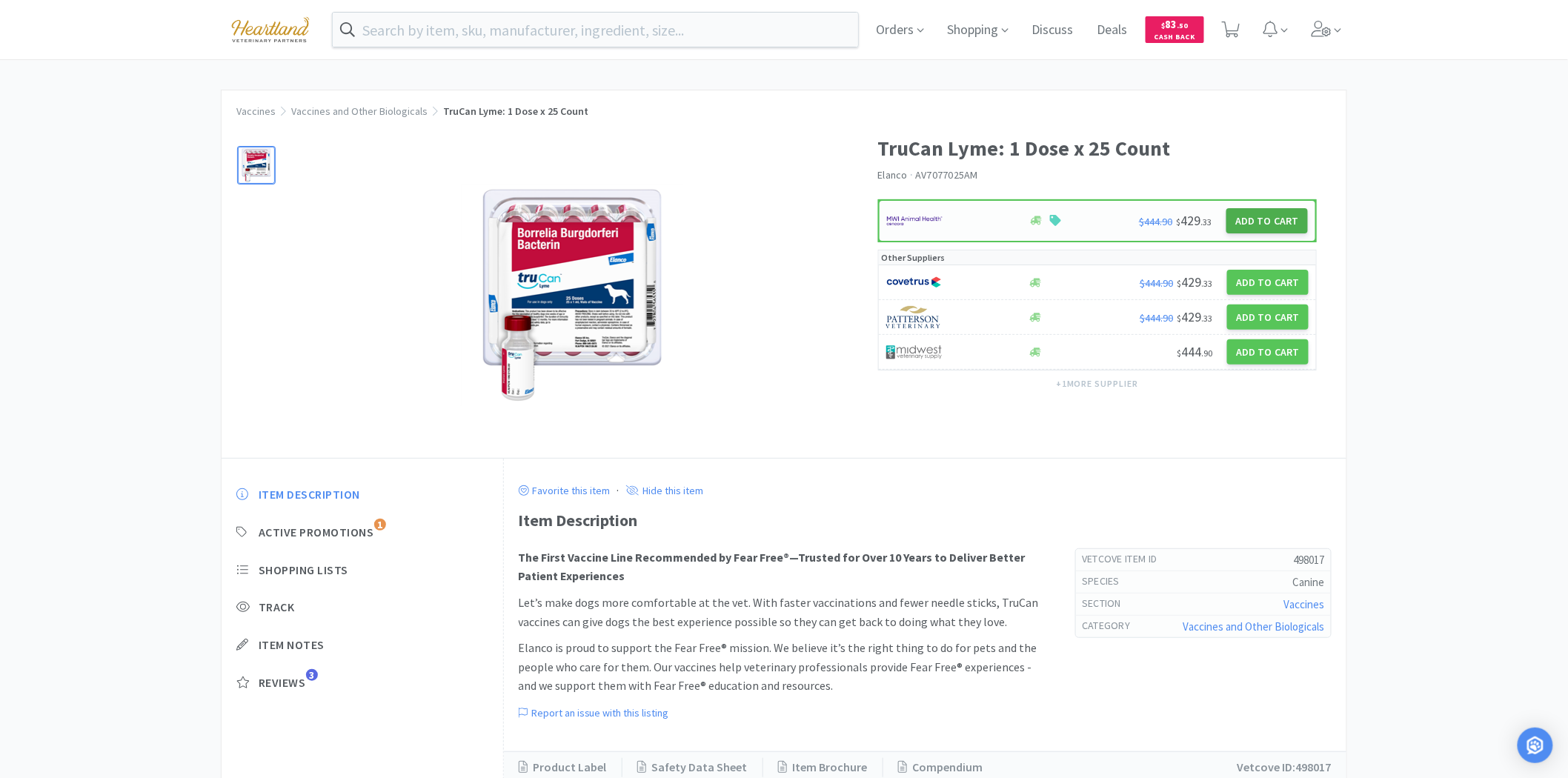
click at [1288, 217] on button "Add to Cart" at bounding box center [1267, 221] width 81 height 26
select select "1"
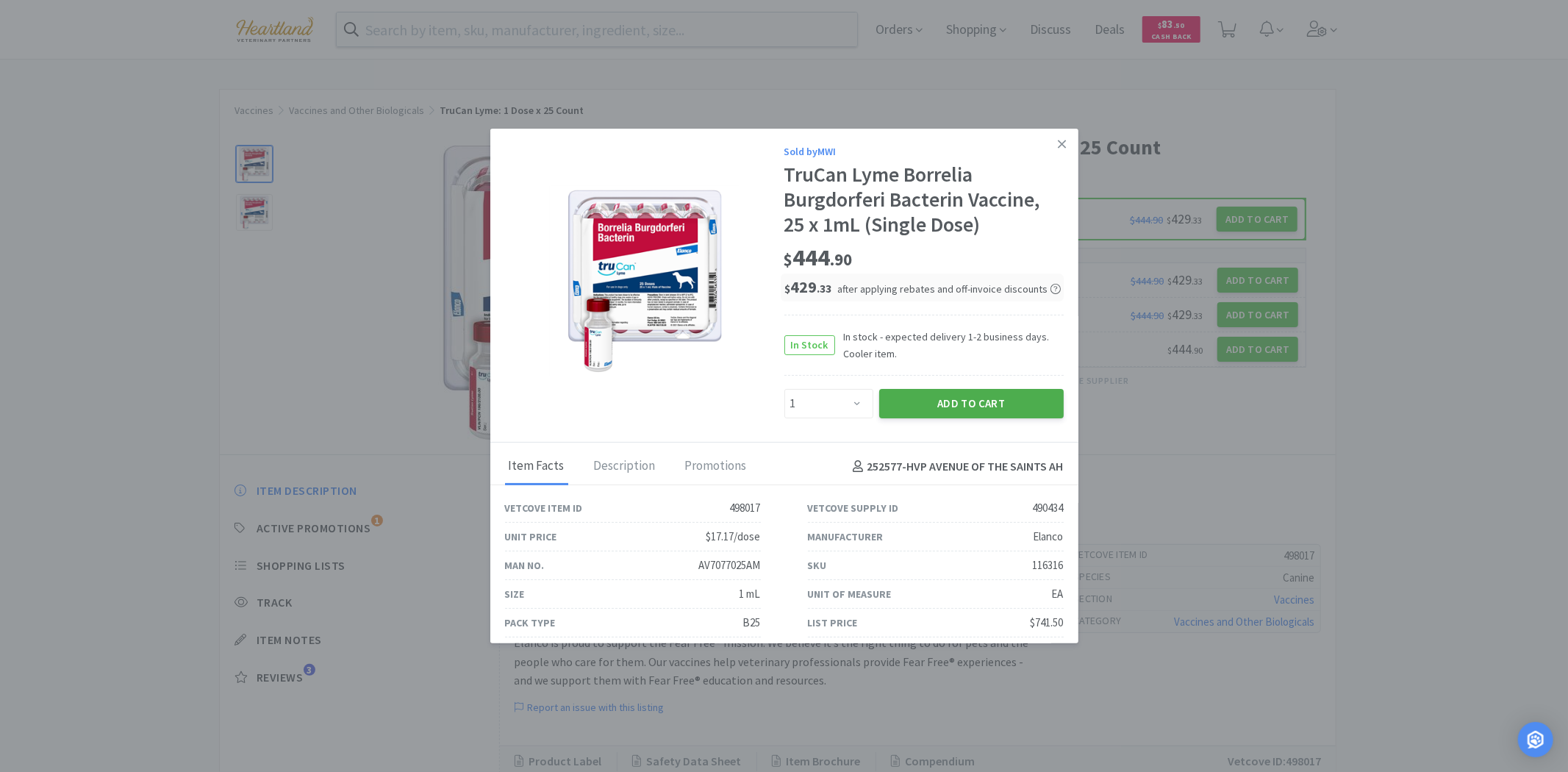
click at [987, 410] on button "Add to Cart" at bounding box center [971, 403] width 184 height 29
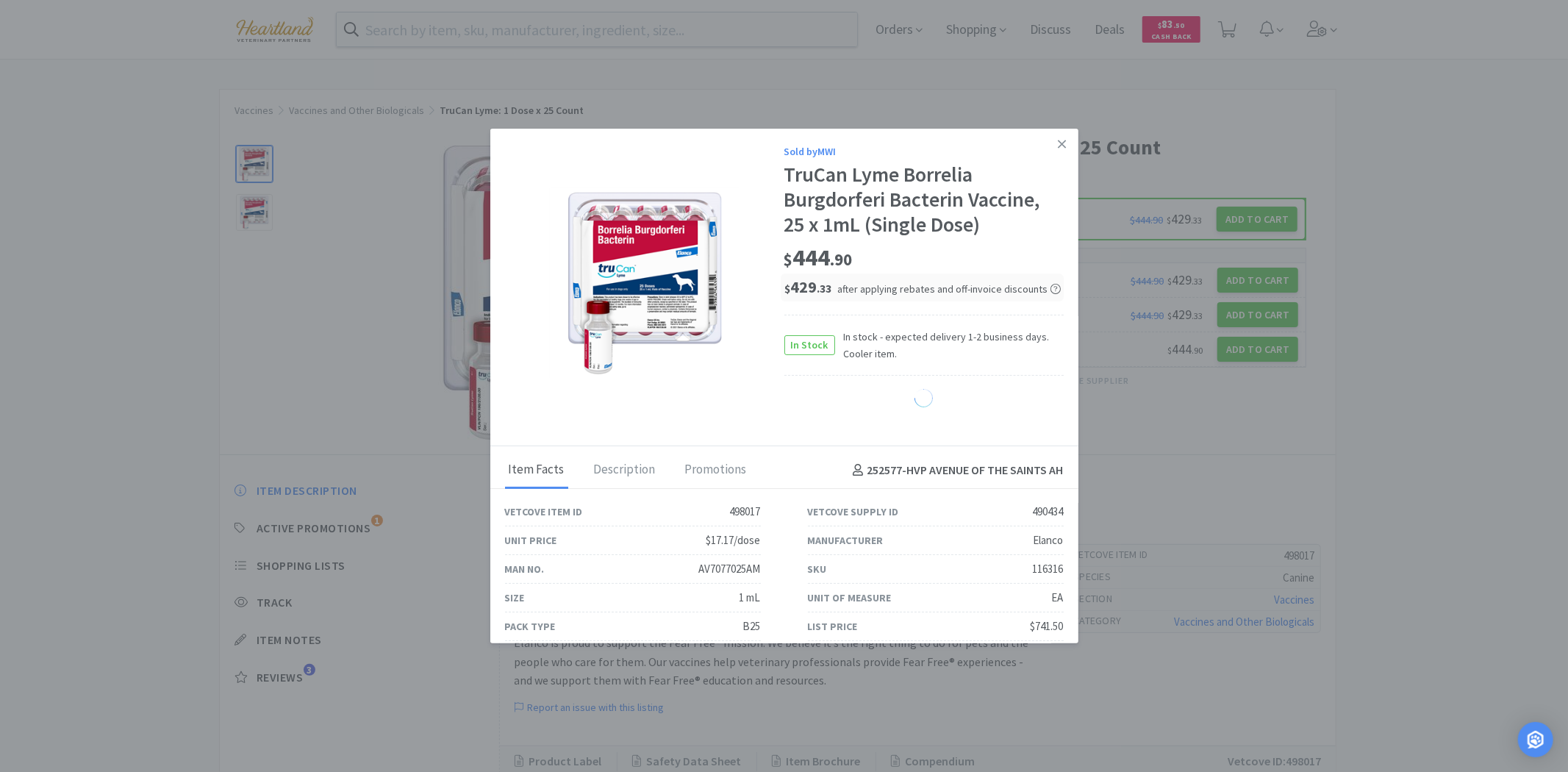
select select "1"
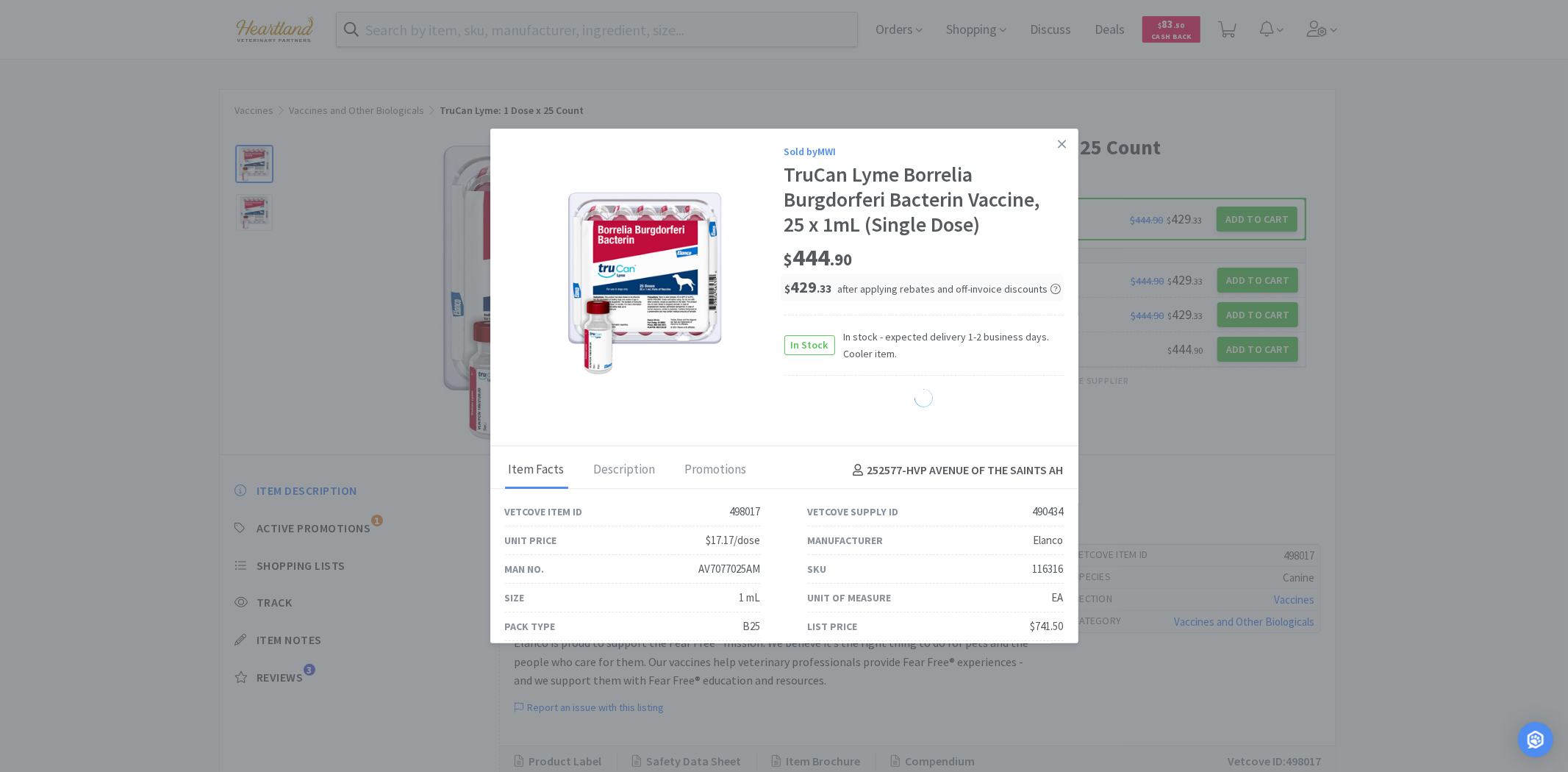
select select "1"
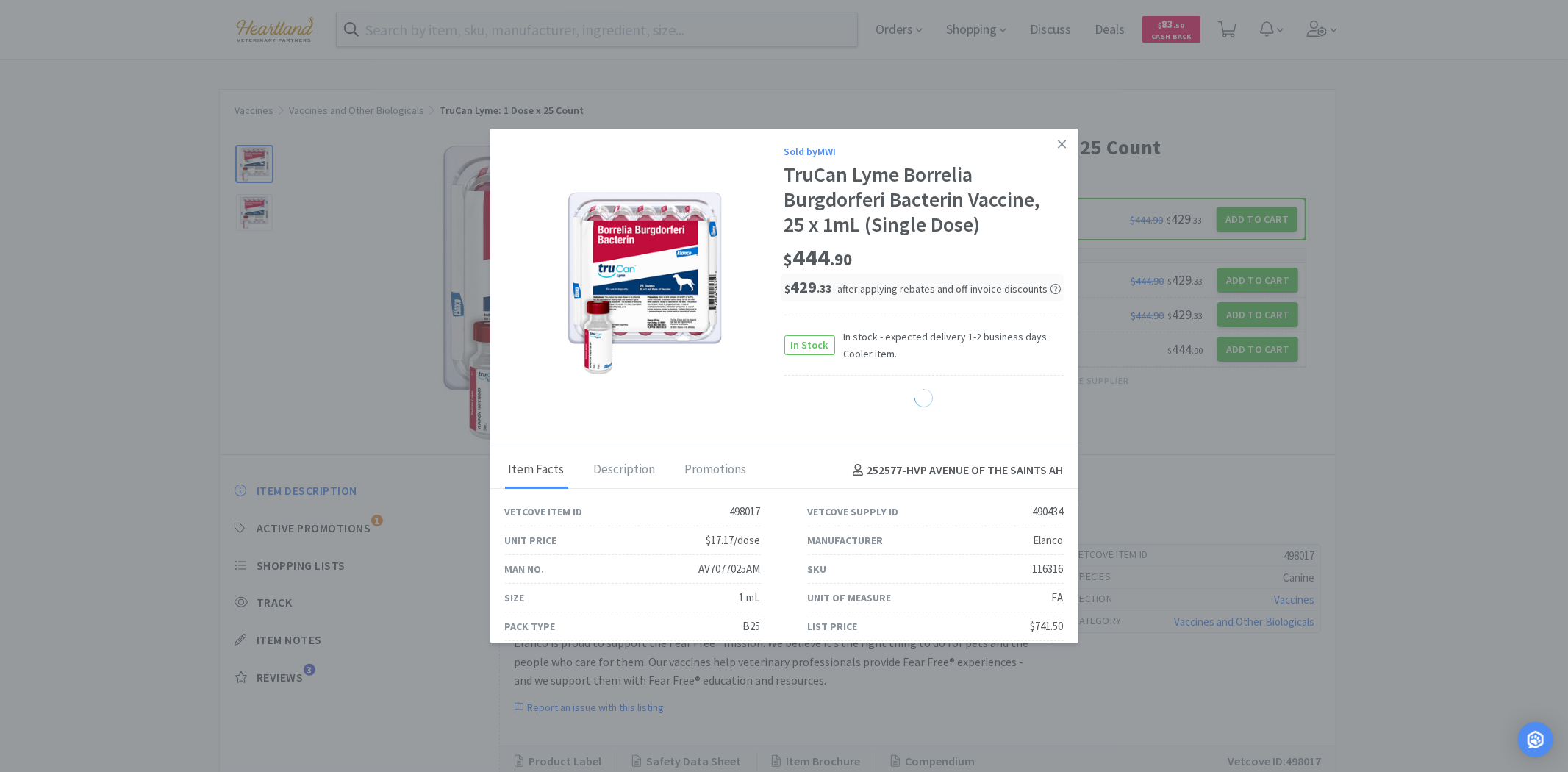
select select "1"
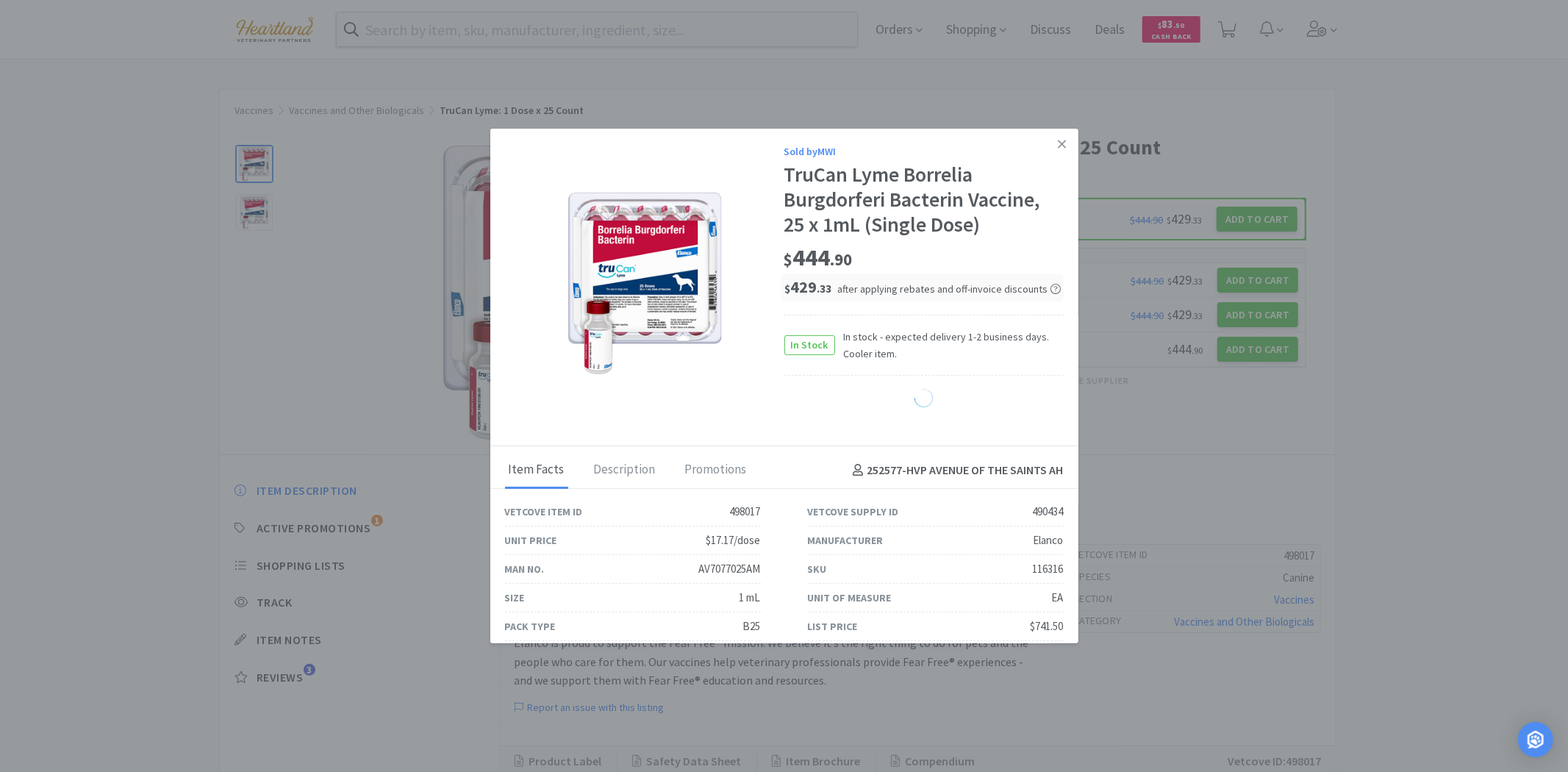
select select "1"
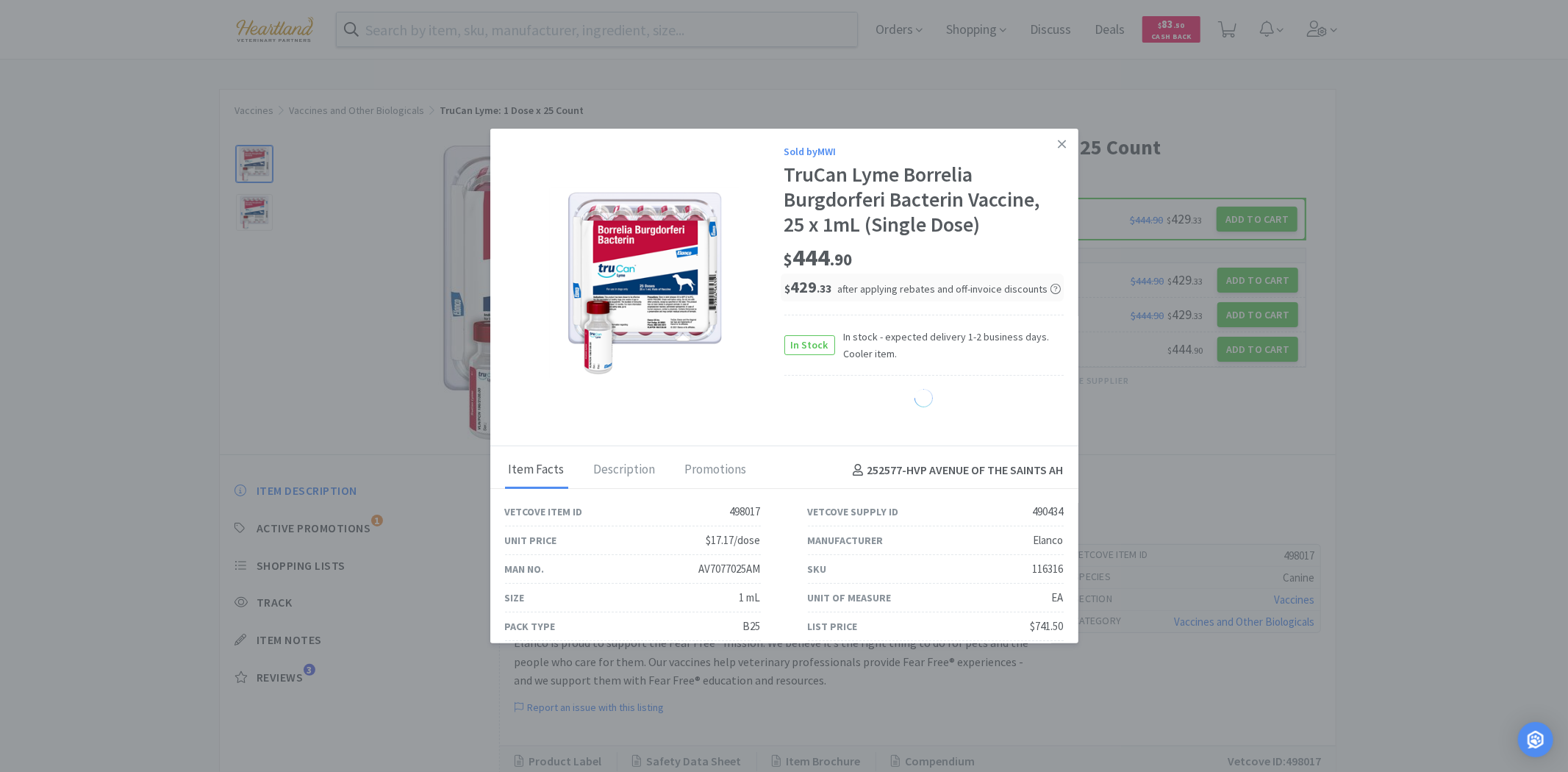
select select "1"
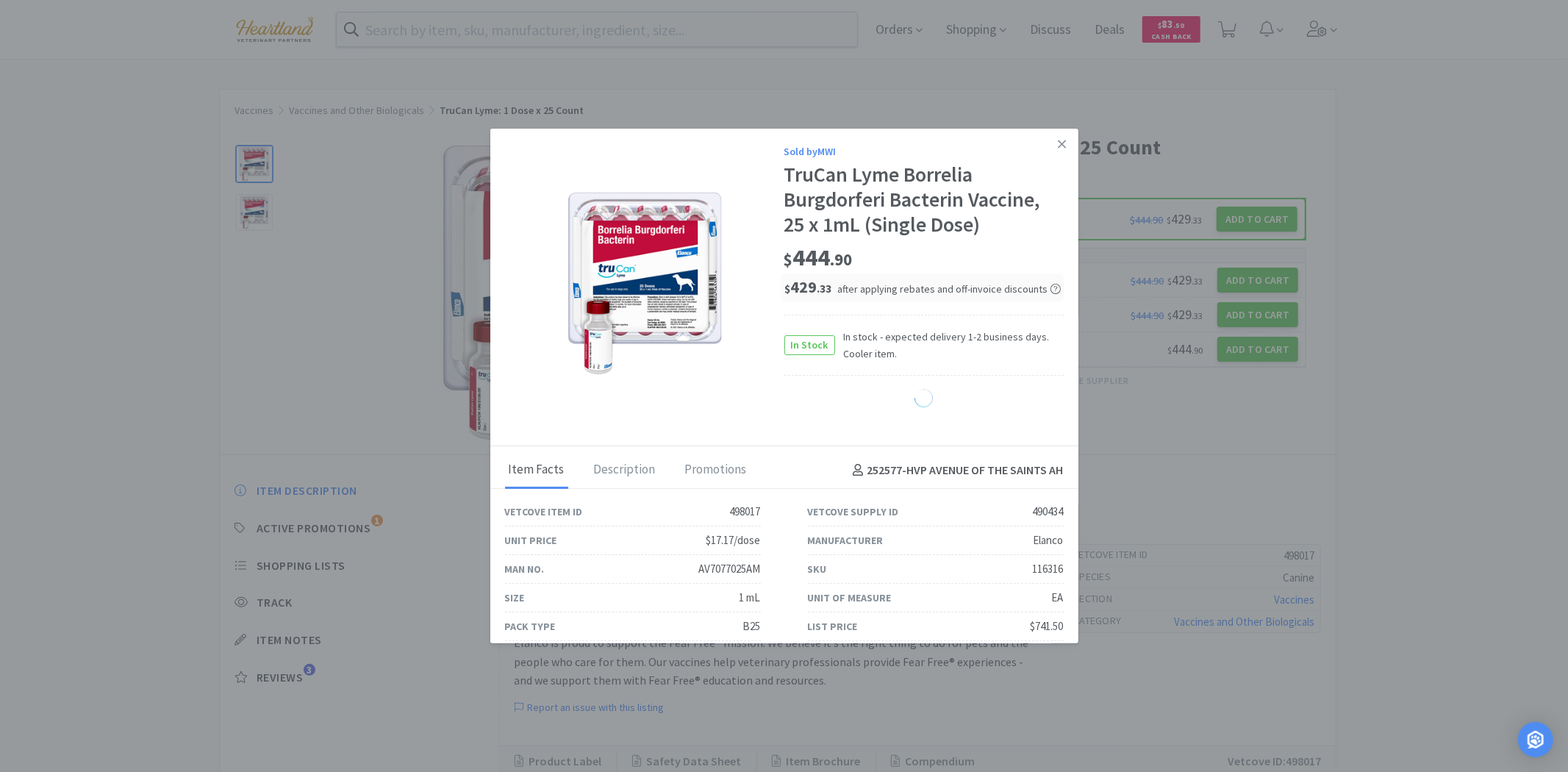
select select "1"
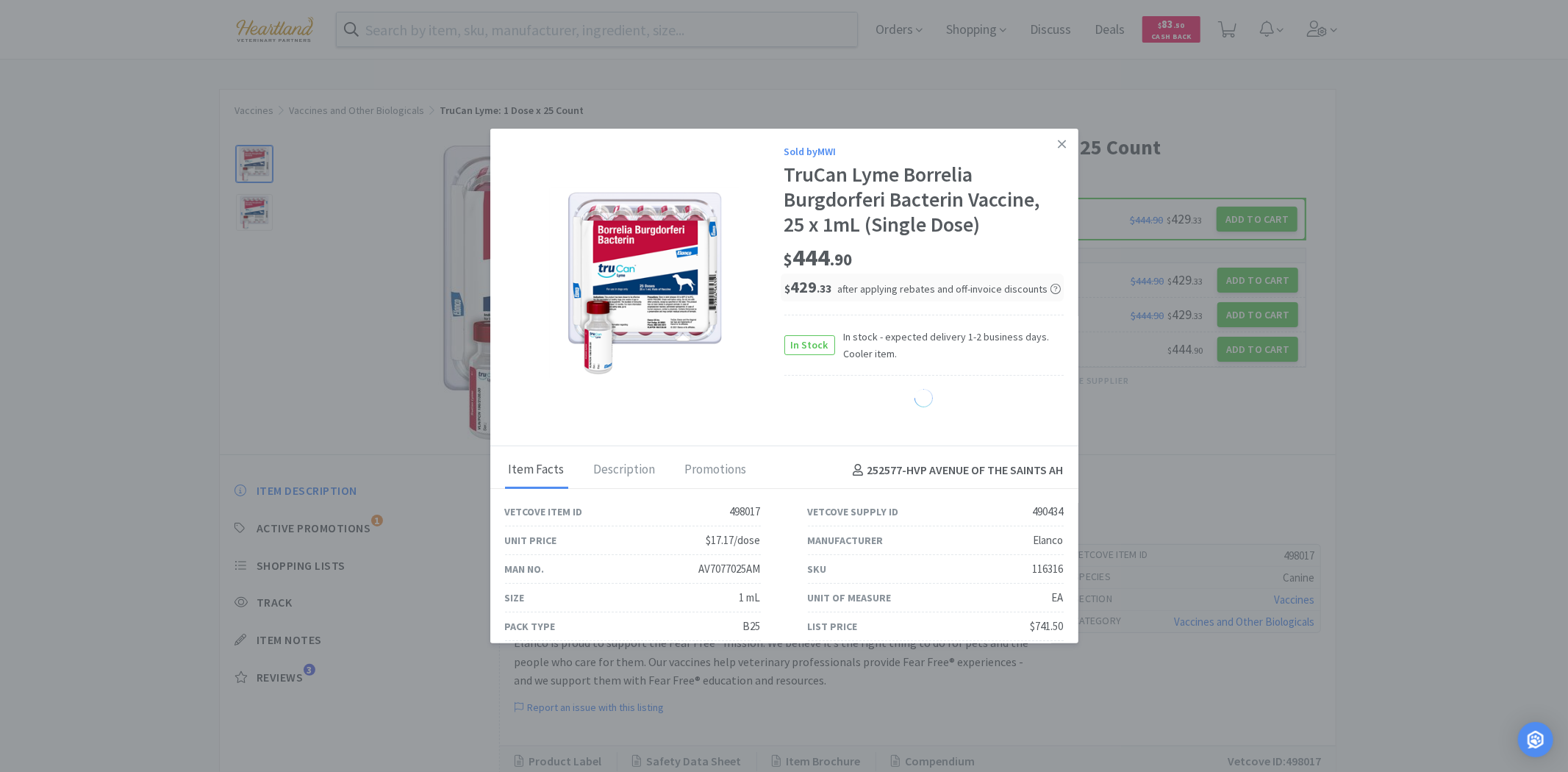
select select "1"
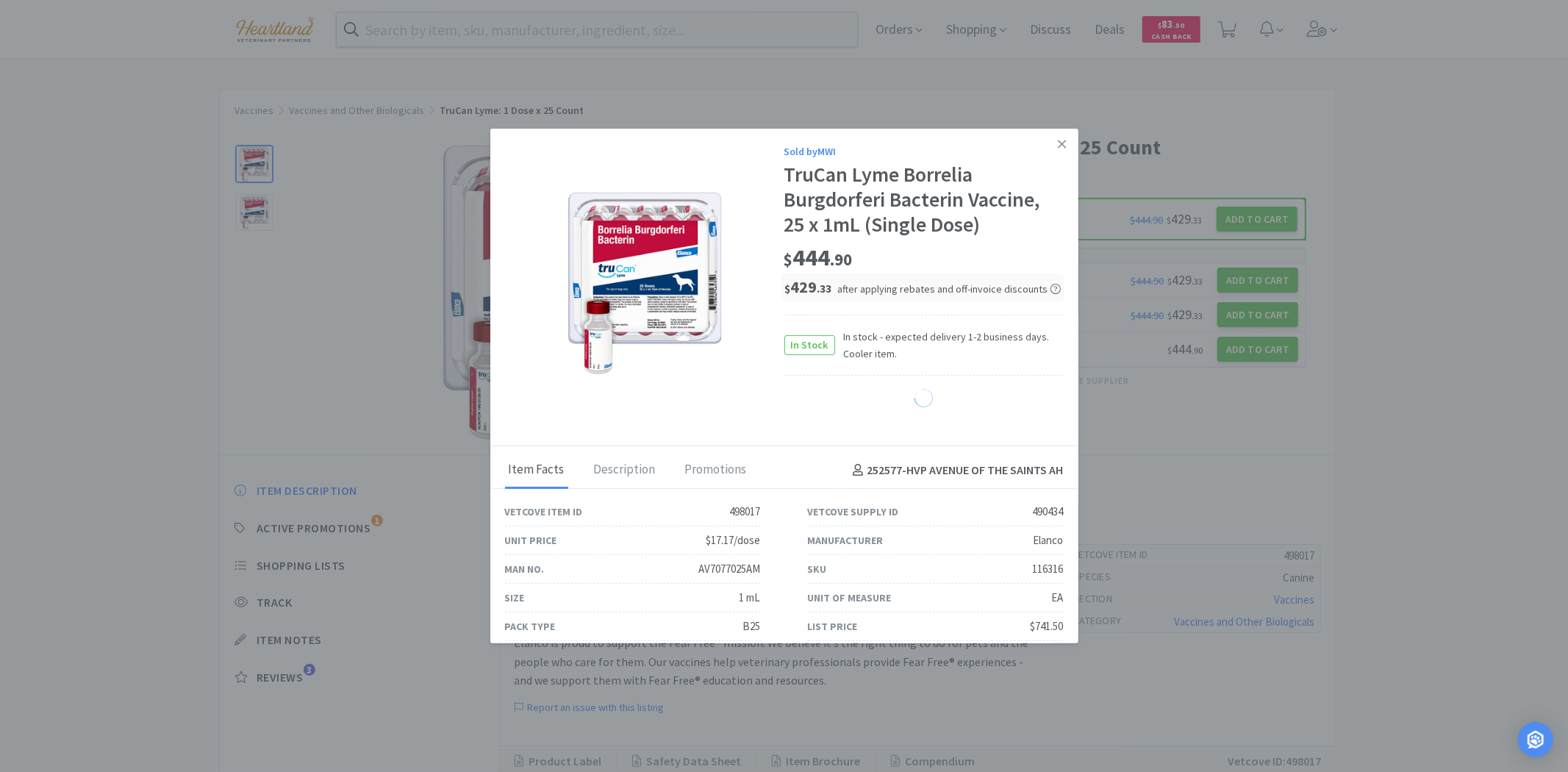
select select "1"
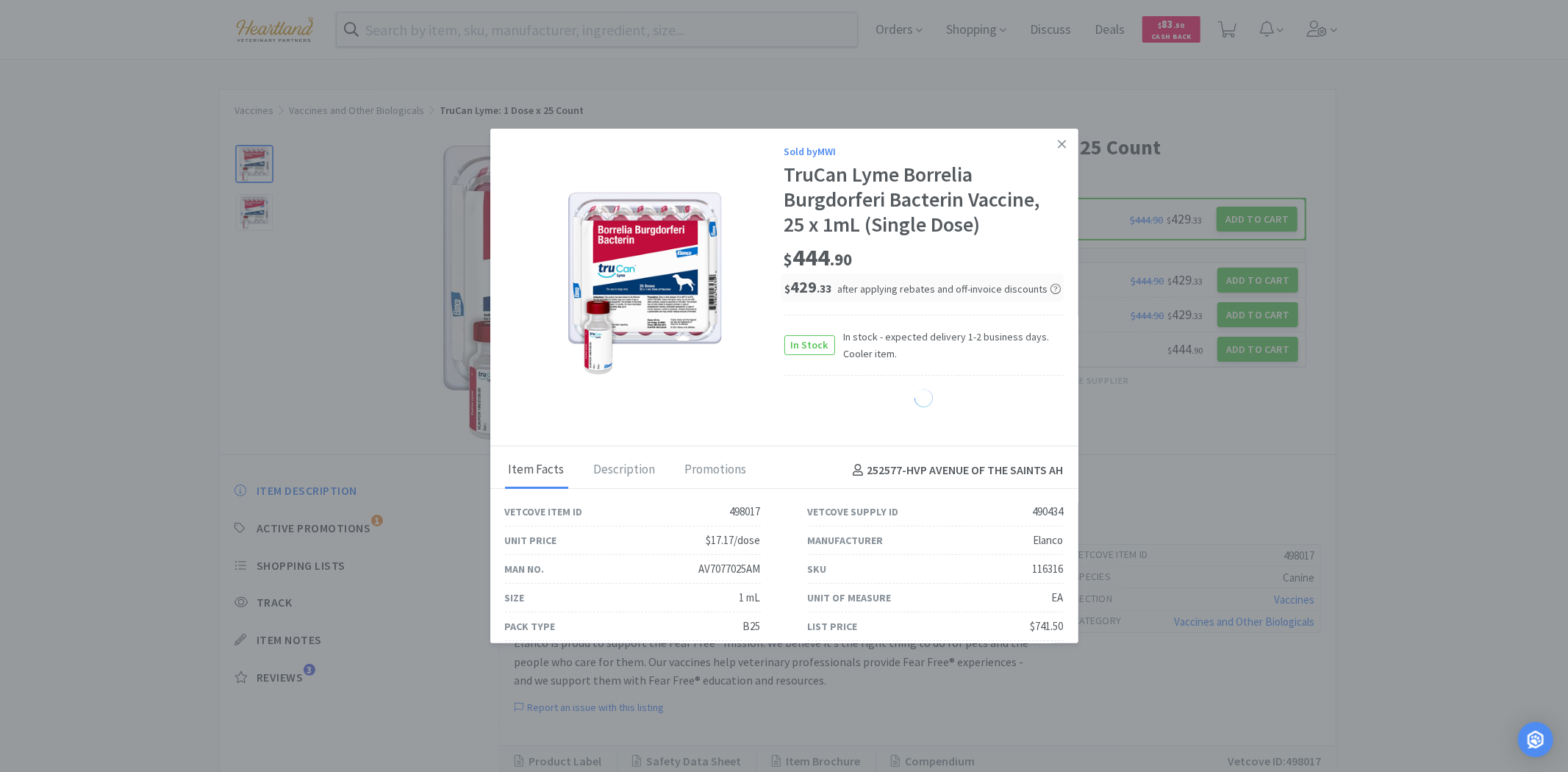
select select "1"
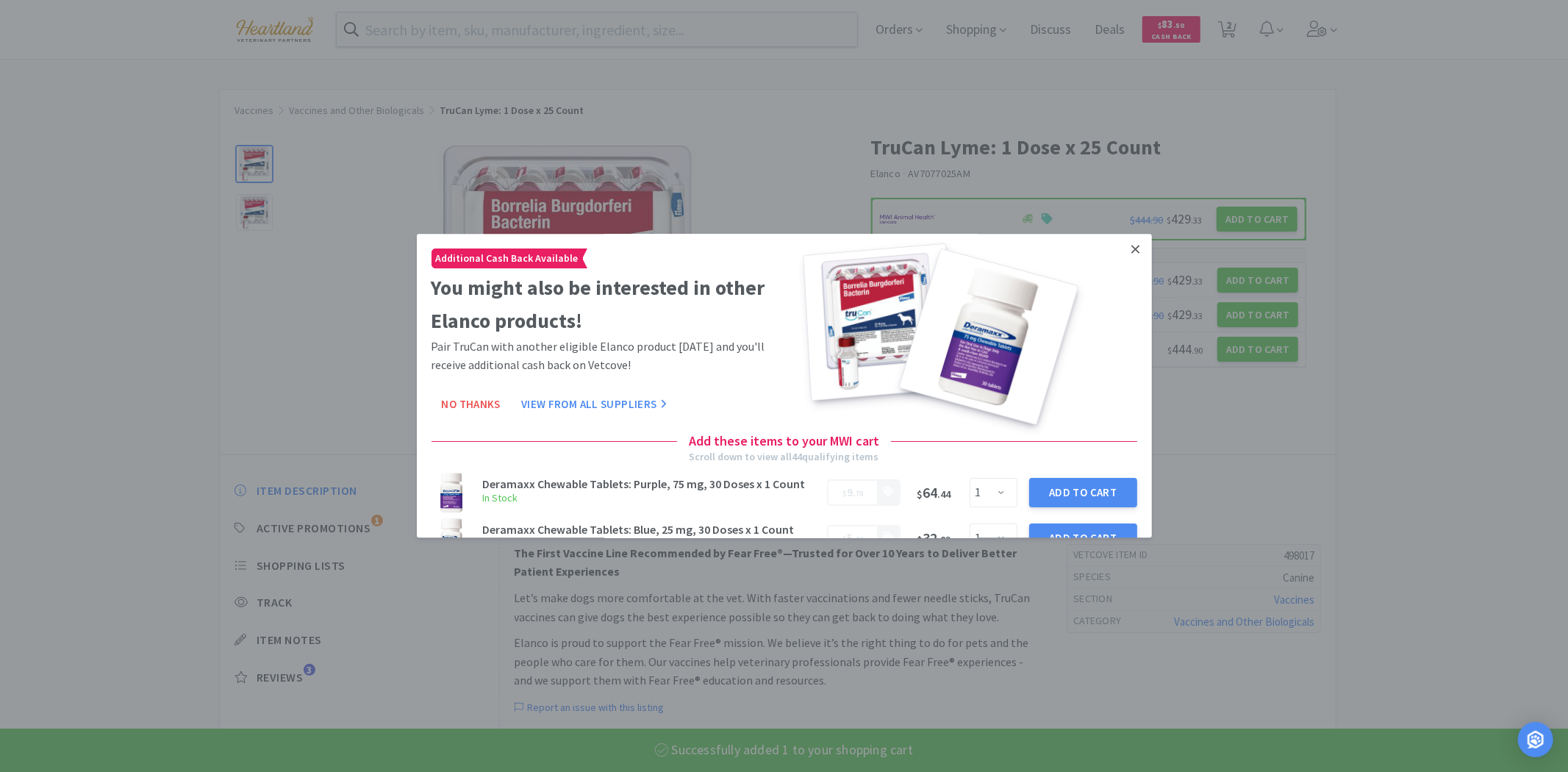
click at [1132, 242] on icon at bounding box center [1136, 249] width 8 height 14
